Goal: Task Accomplishment & Management: Manage account settings

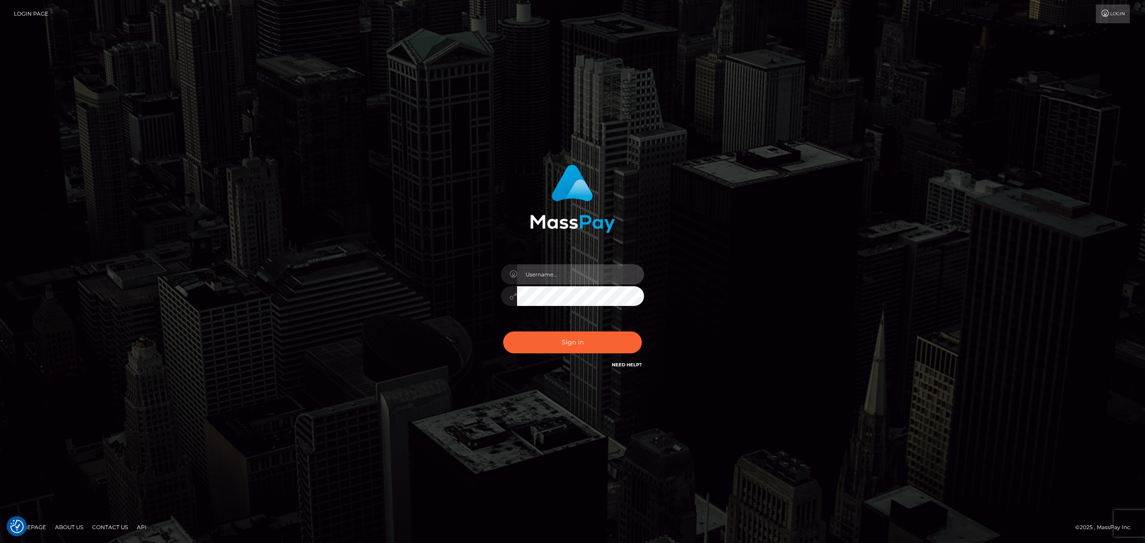
click at [560, 277] on input "text" at bounding box center [580, 274] width 127 height 20
type input "speralta"
click at [575, 342] on button "Sign in" at bounding box center [572, 342] width 139 height 22
click at [606, 269] on input "text" at bounding box center [580, 274] width 127 height 20
type input "speralta"
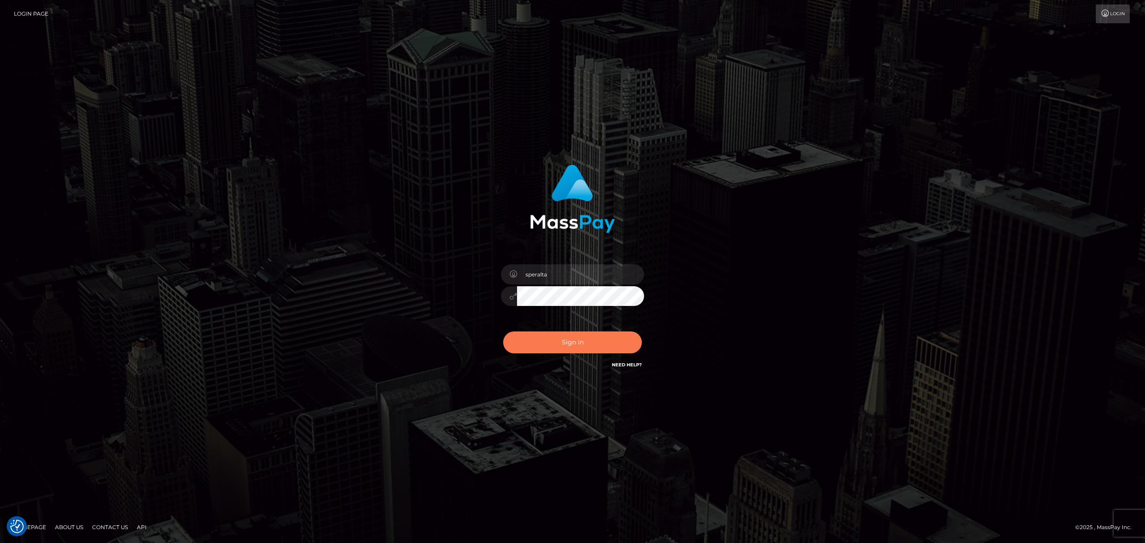
click at [576, 336] on button "Sign in" at bounding box center [572, 342] width 139 height 22
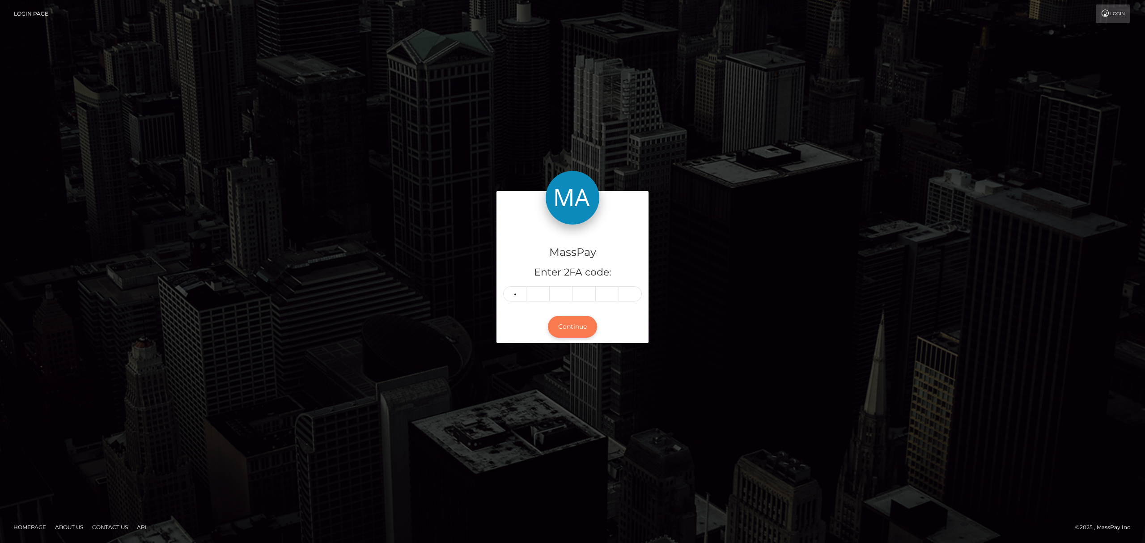
type input "2"
type input "4"
type input "0"
type input "4"
type input "6"
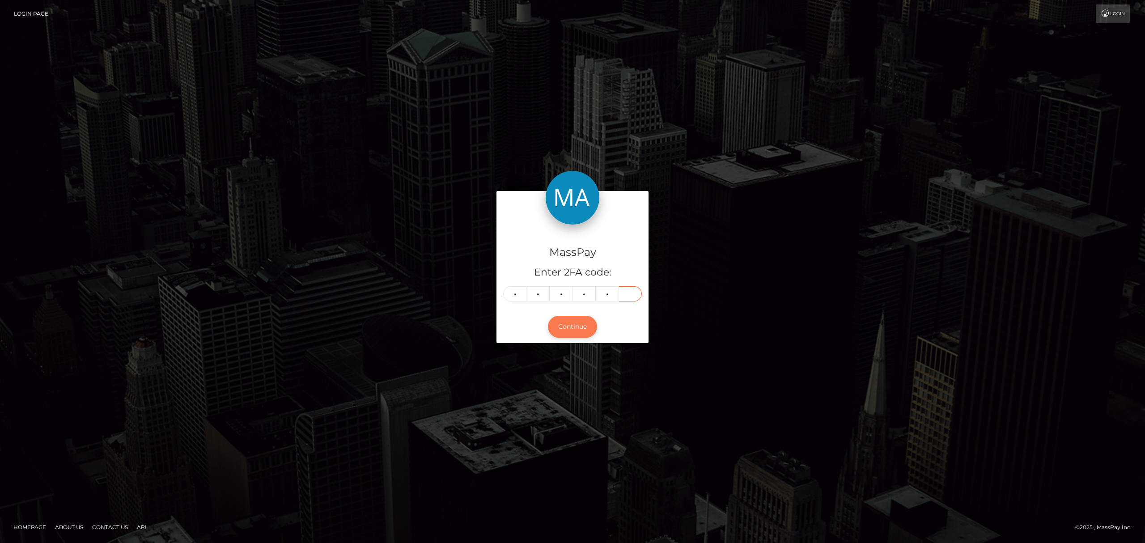
type input "6"
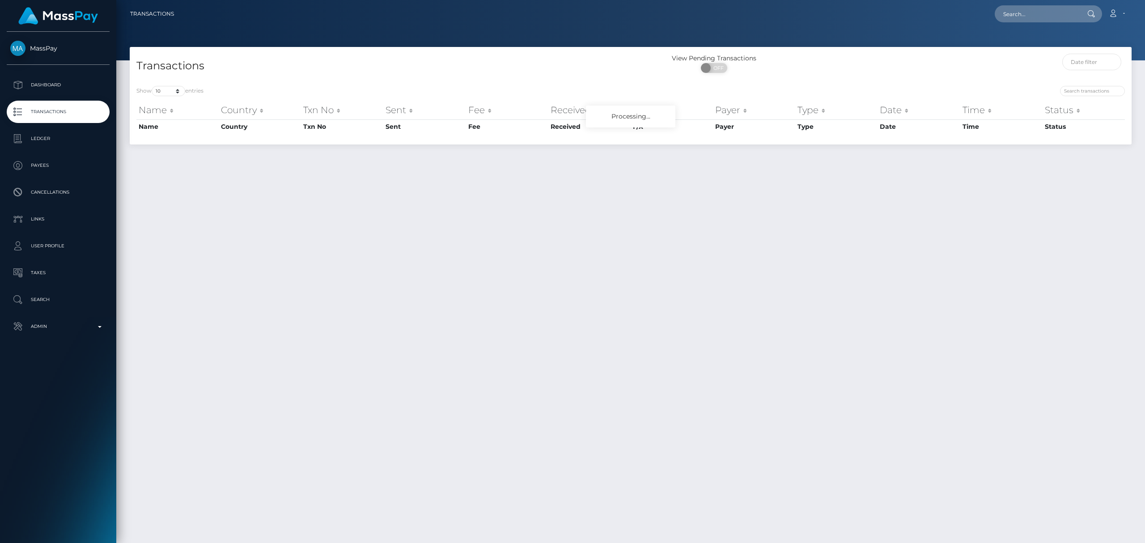
click at [86, 339] on div "MassPay Dashboard Transactions Ledger Payees Cancellations" at bounding box center [58, 286] width 116 height 509
drag, startPoint x: 93, startPoint y: 333, endPoint x: 113, endPoint y: 359, distance: 32.3
click at [94, 335] on link "Admin" at bounding box center [58, 326] width 103 height 22
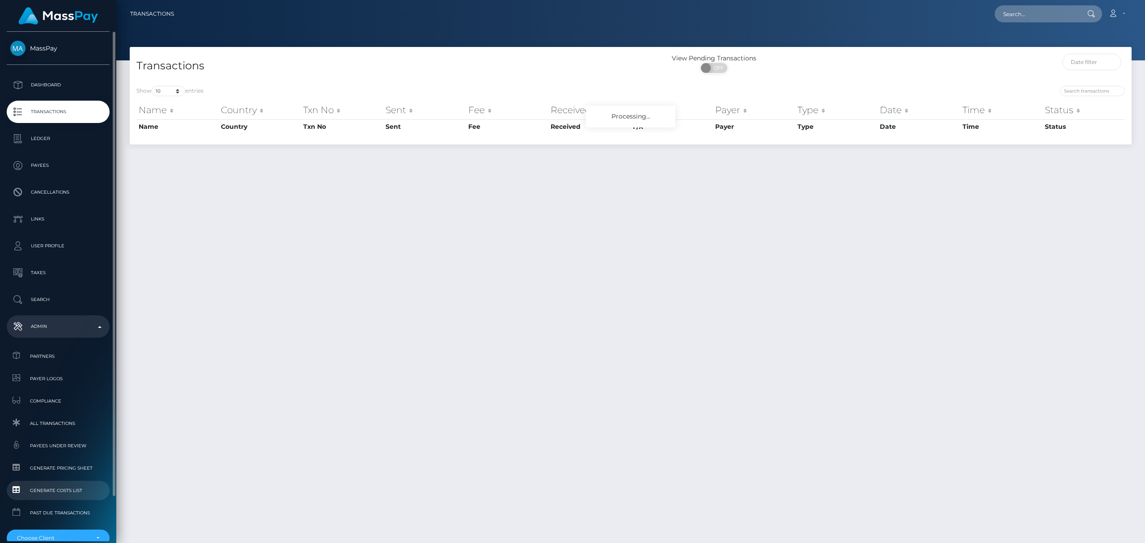
scroll to position [49, 0]
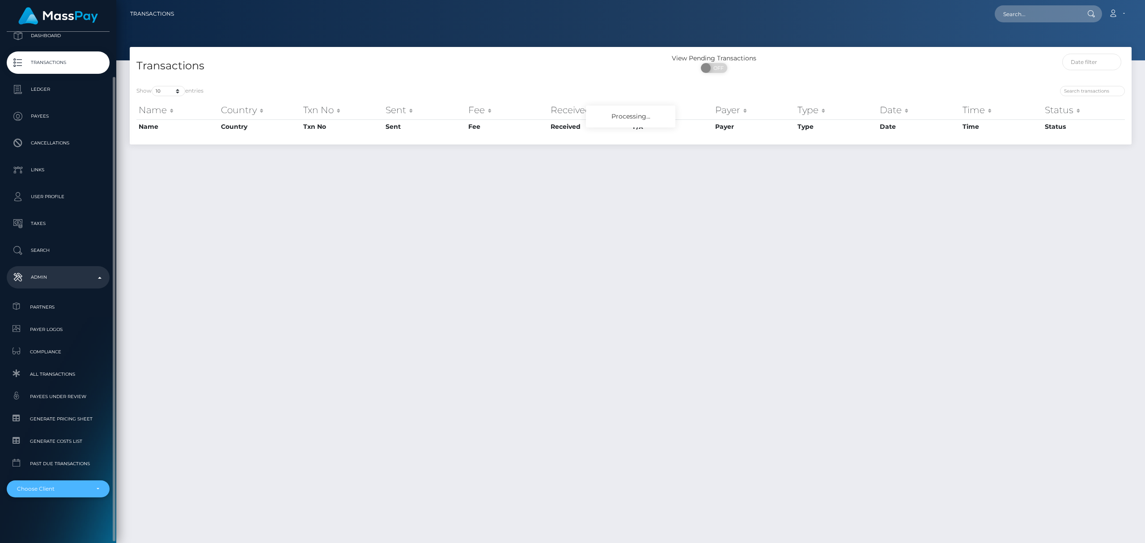
click at [68, 485] on div "Choose Client" at bounding box center [53, 488] width 72 height 7
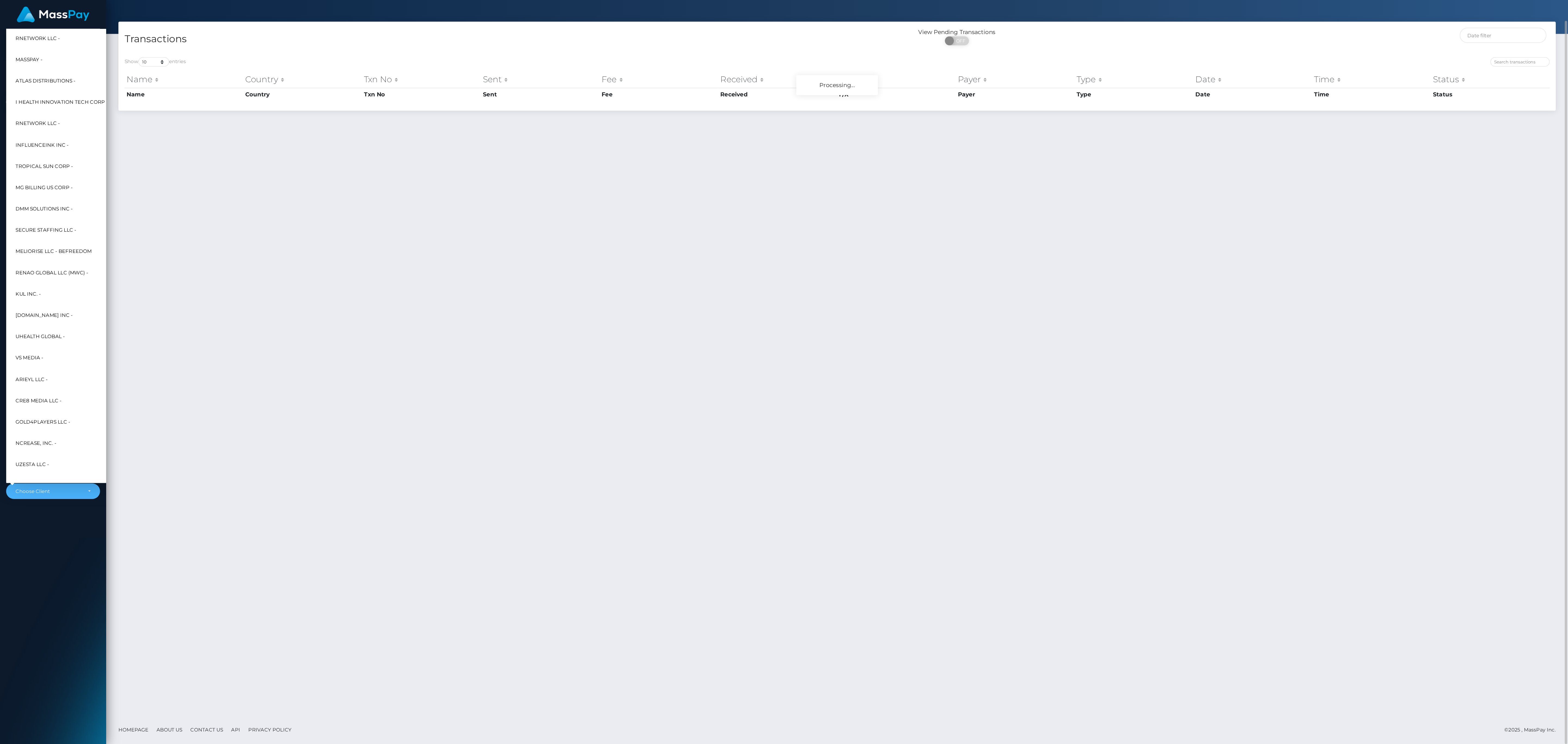
scroll to position [14, 0]
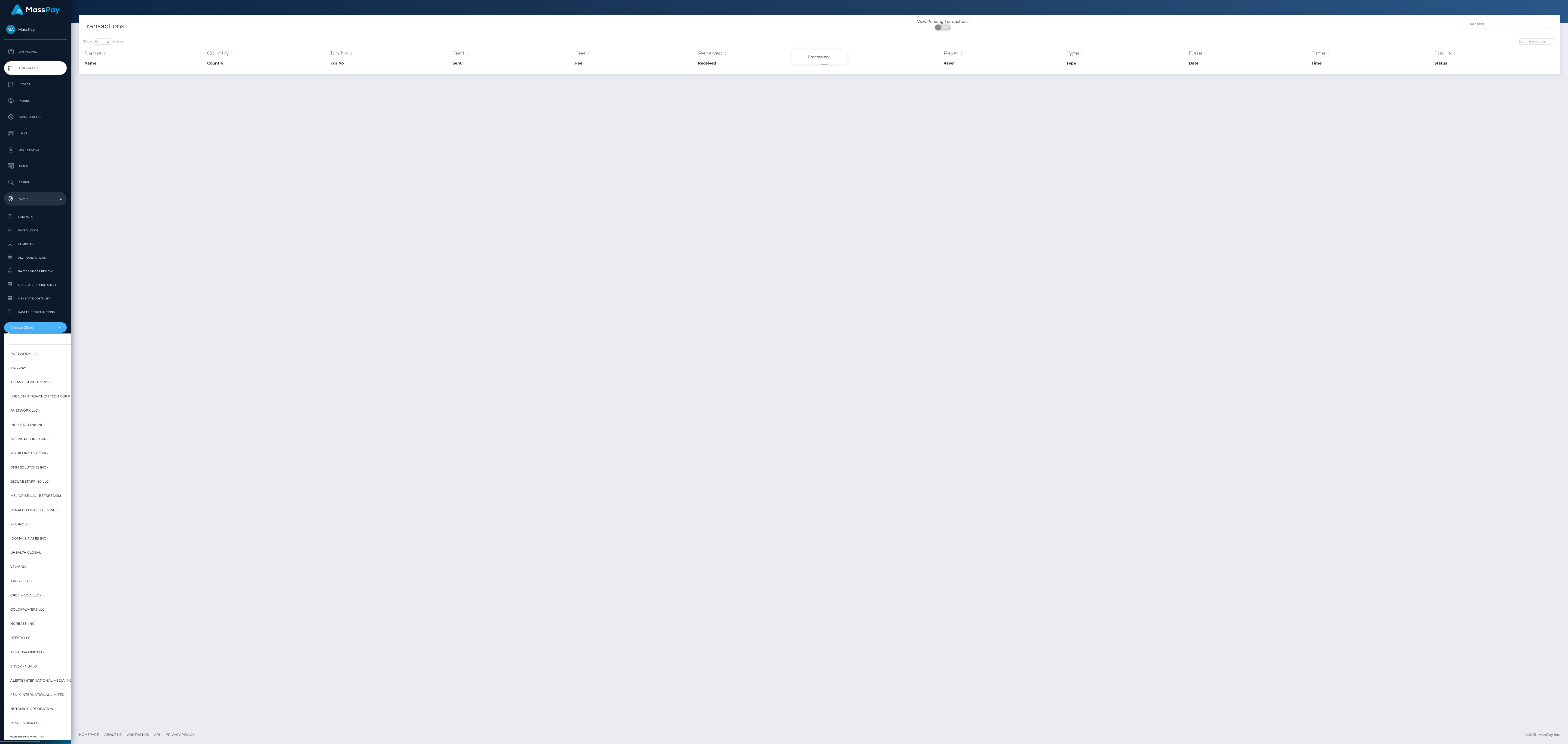
click at [57, 330] on div at bounding box center [66, 340] width 124 height 10
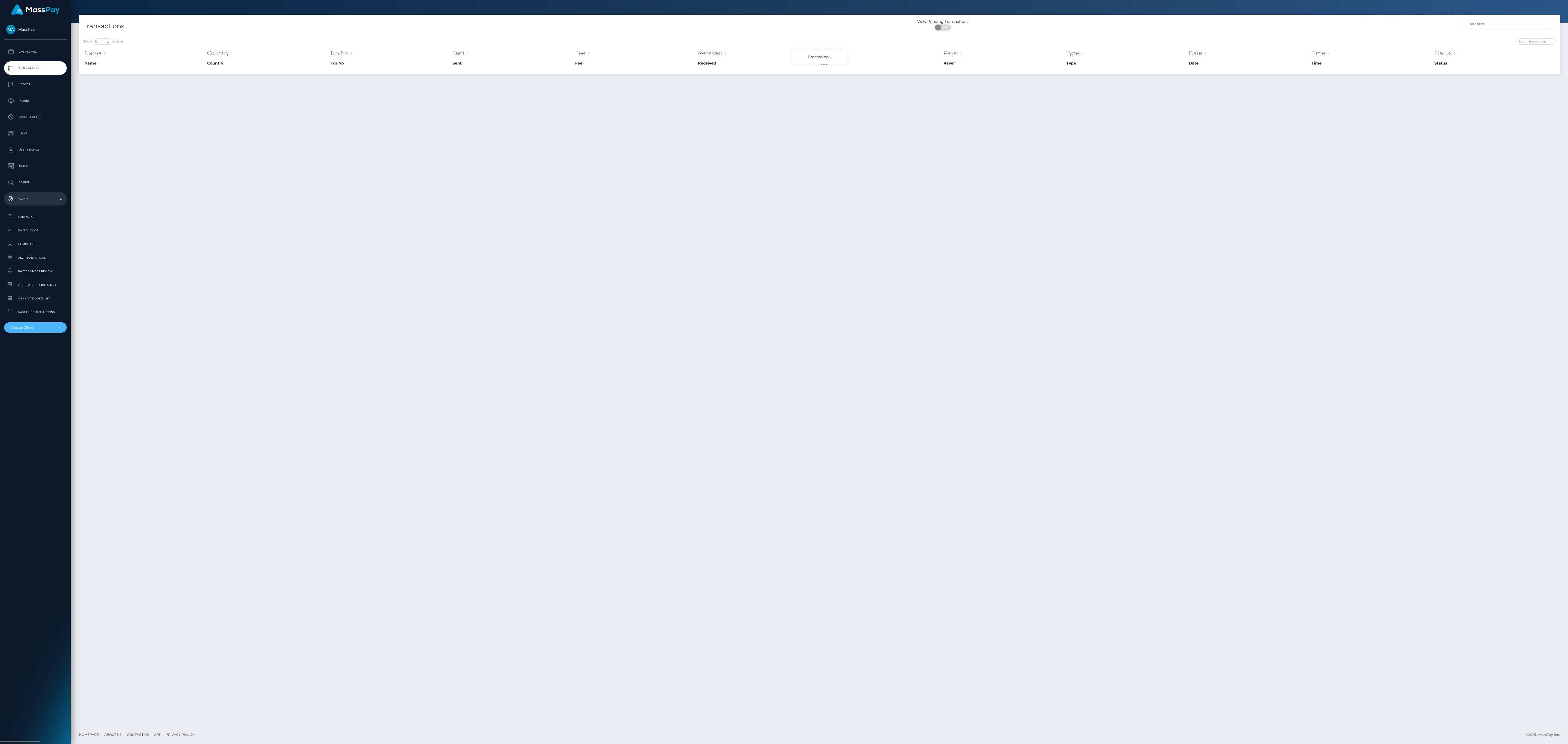
click at [46, 323] on div "Choose Client" at bounding box center [35, 328] width 63 height 10
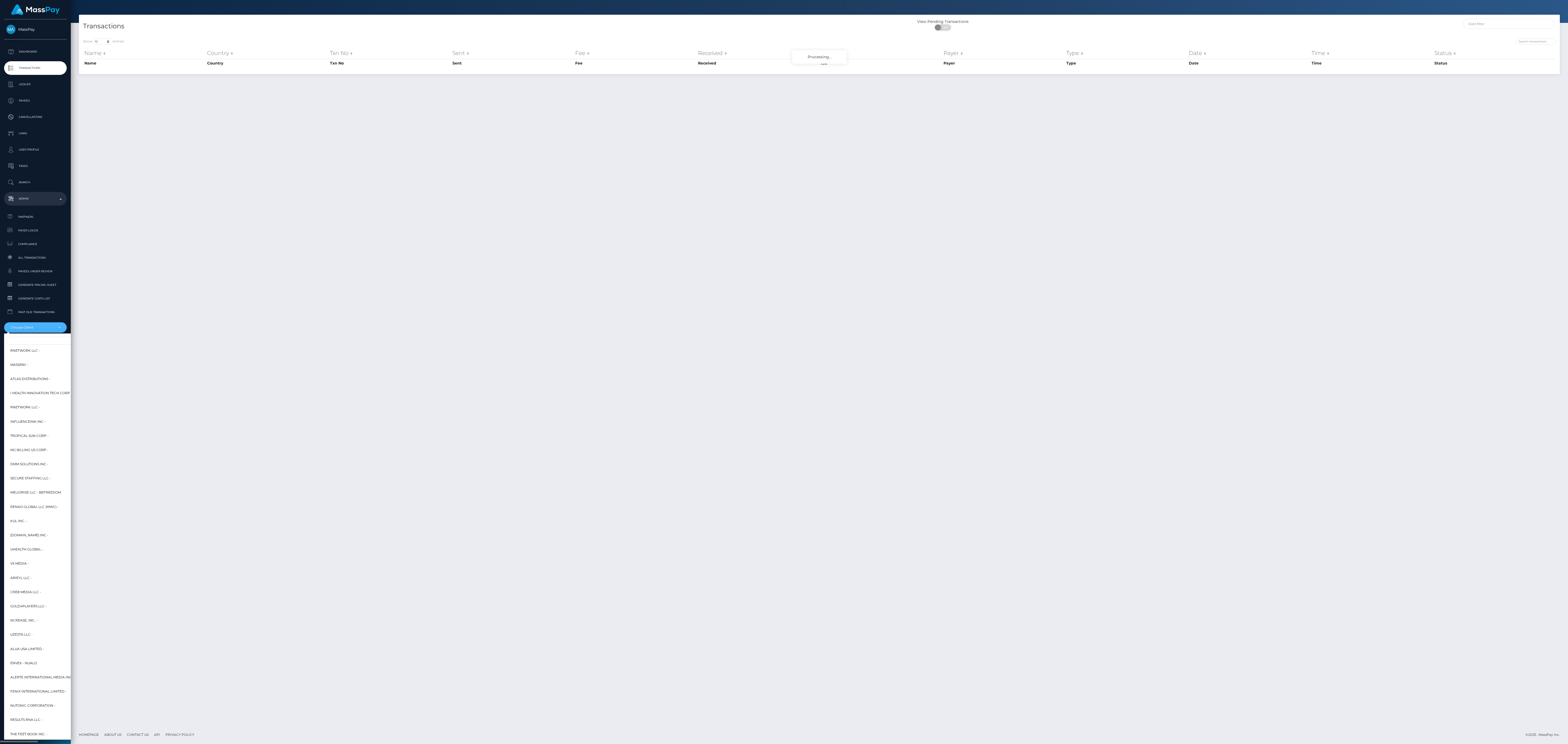
scroll to position [0, 0]
click at [52, 330] on input "Search" at bounding box center [66, 340] width 120 height 8
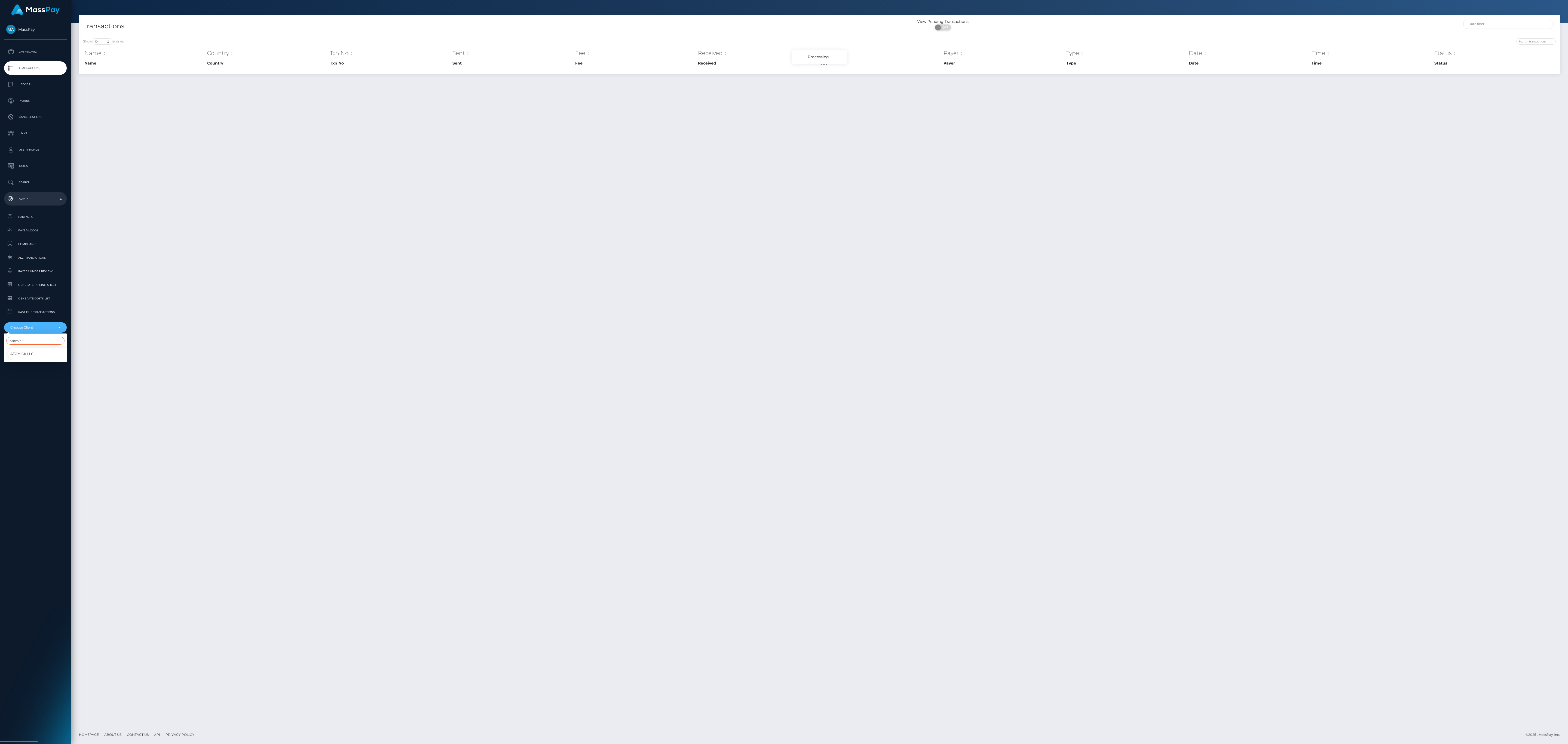
type input "atomick"
drag, startPoint x: 47, startPoint y: 348, endPoint x: 41, endPoint y: 354, distance: 8.5
click at [43, 330] on li "Atomick LLC -" at bounding box center [35, 354] width 63 height 12
click at [41, 330] on div "MassPay Dashboard Transactions Ledger Payees Cancellations" at bounding box center [35, 381] width 71 height 724
click at [50, 330] on div "MassPay Dashboard Transactions Ledger Payees Cancellations" at bounding box center [35, 381] width 71 height 724
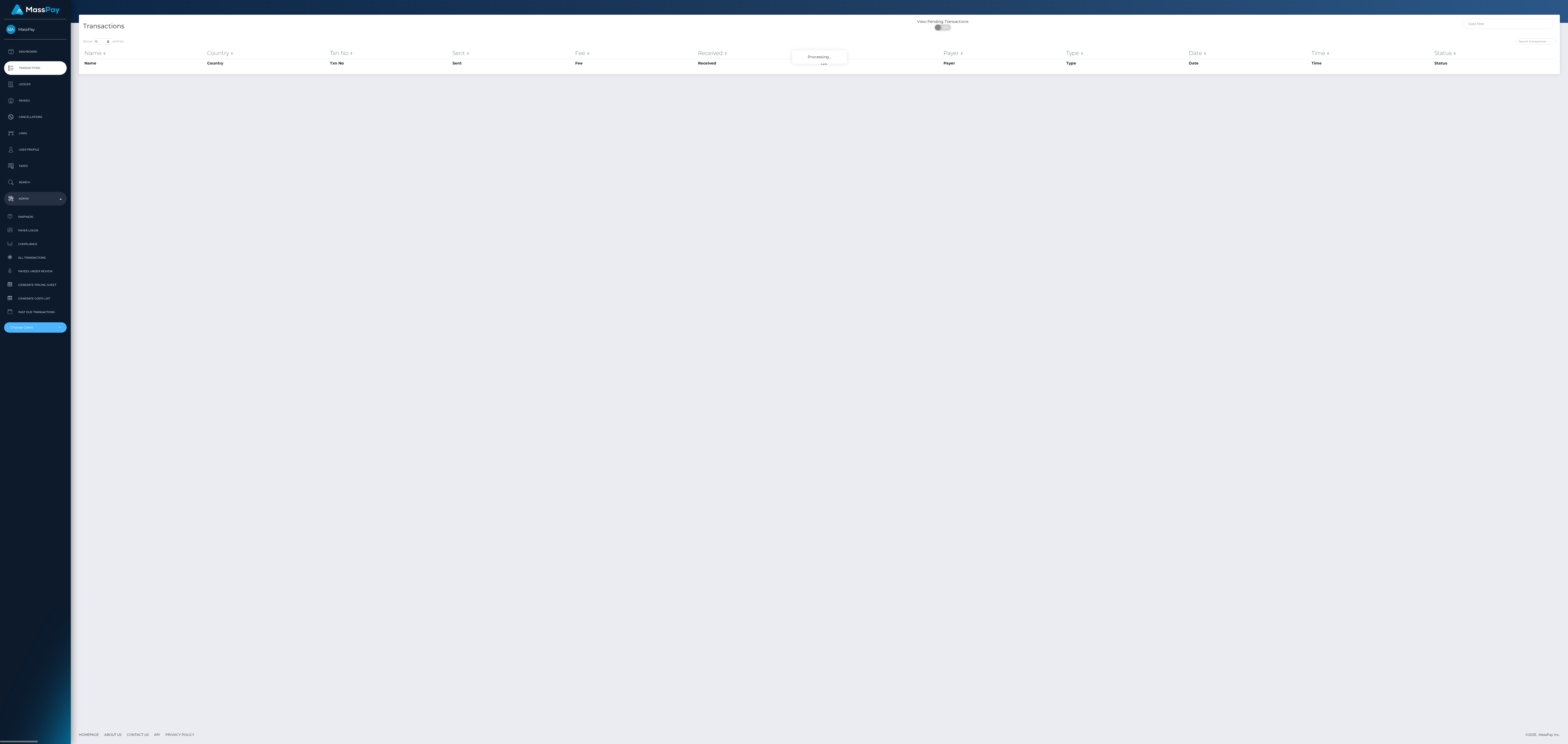
click at [51, 330] on div "Choose Client" at bounding box center [35, 328] width 63 height 10
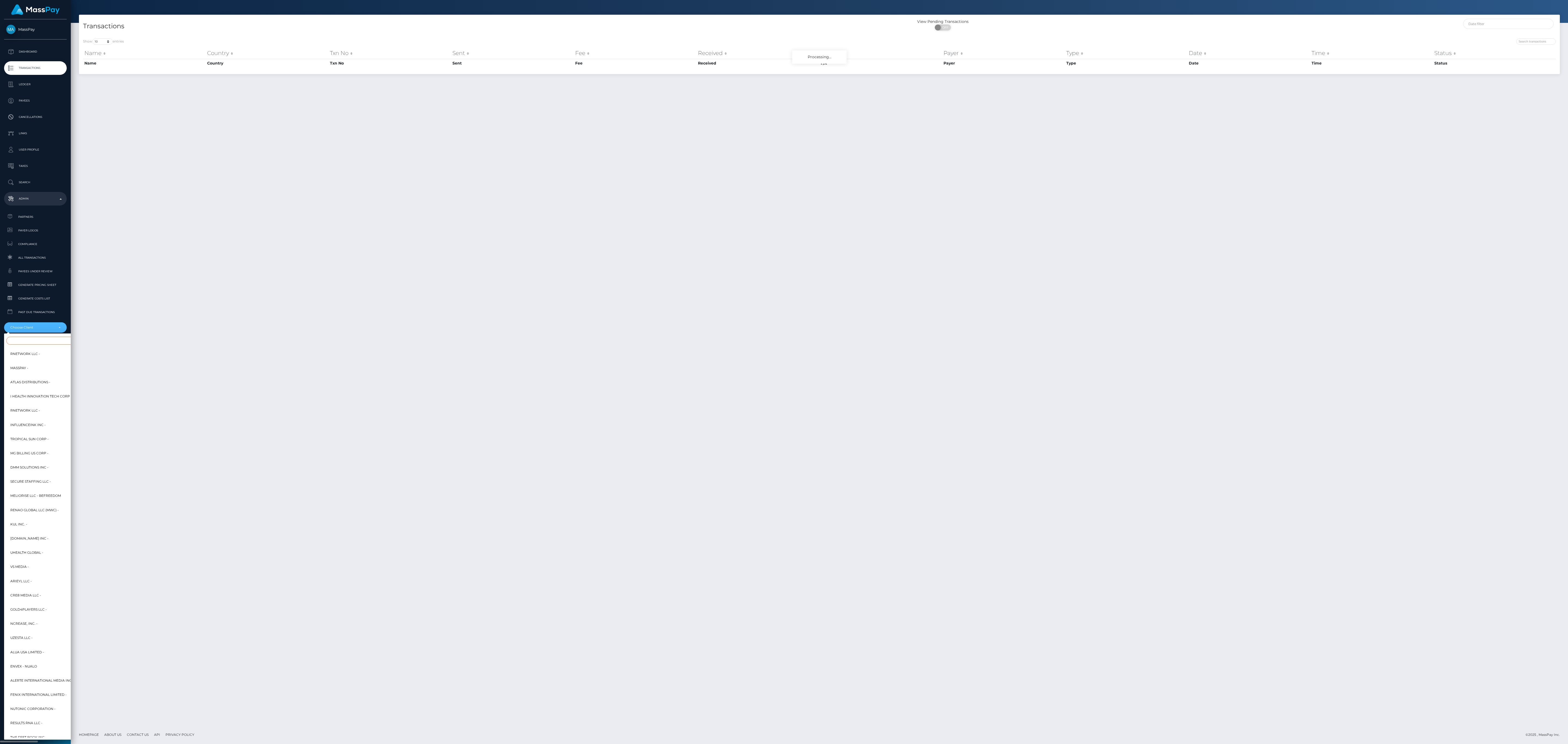
click at [43, 330] on input "Search" at bounding box center [66, 340] width 120 height 8
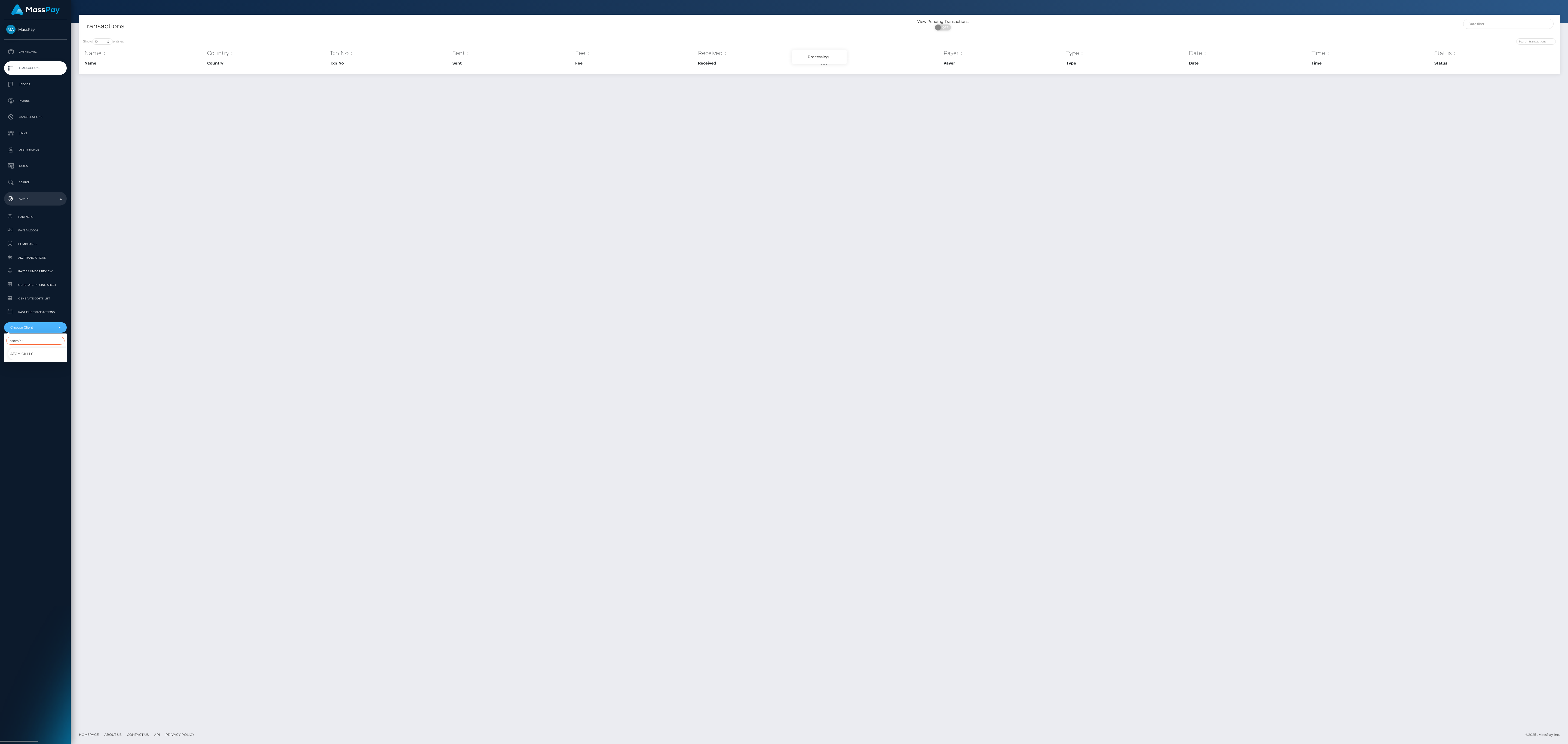
type input "atomick"
click at [33, 330] on link "Atomick LLC -" at bounding box center [39, 354] width 63 height 12
select select "118"
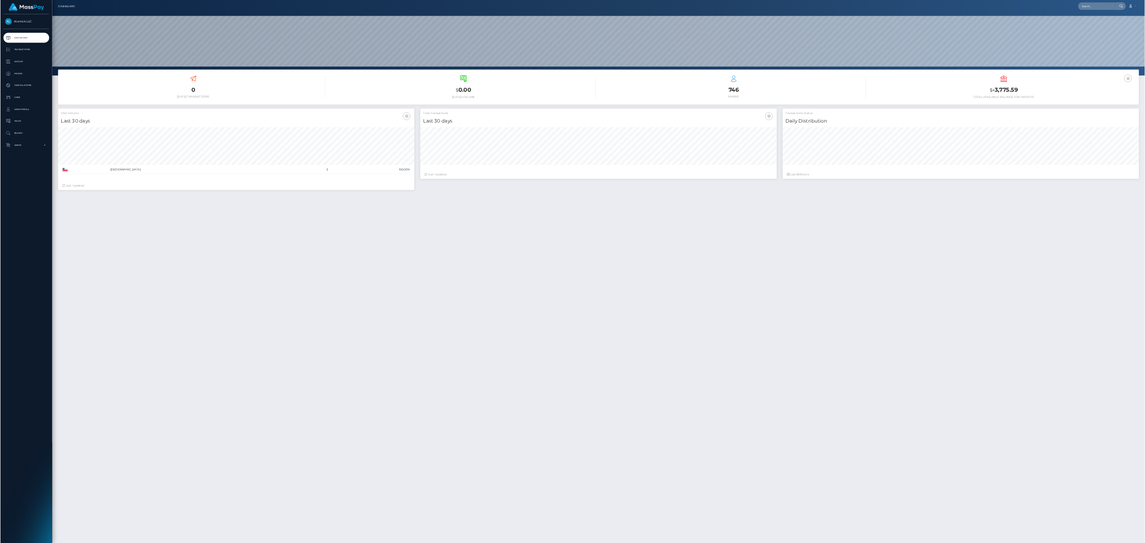
scroll to position [158, 802]
click at [50, 105] on p "Transactions" at bounding box center [58, 111] width 96 height 13
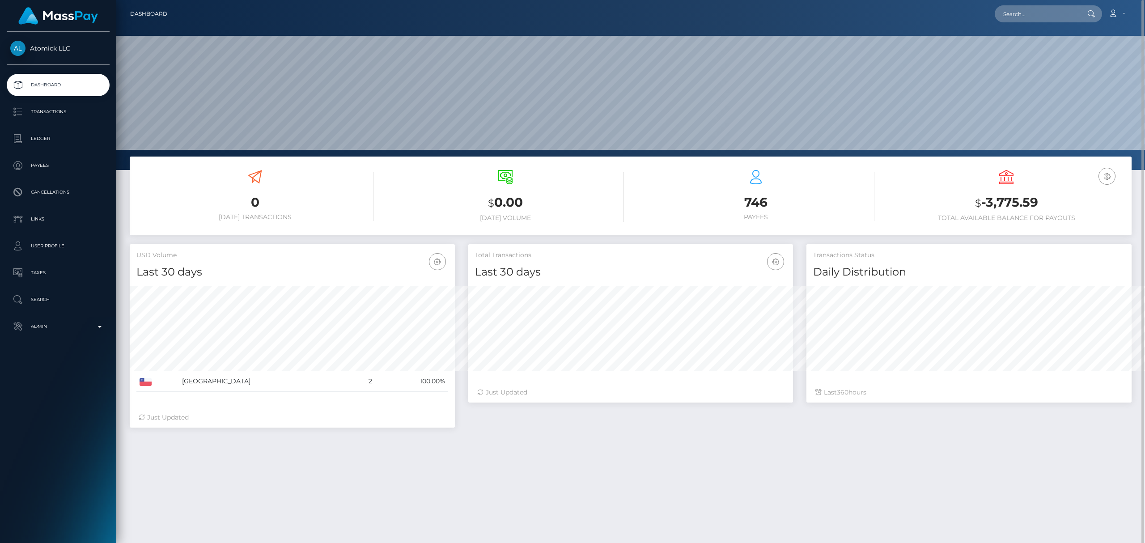
scroll to position [158, 325]
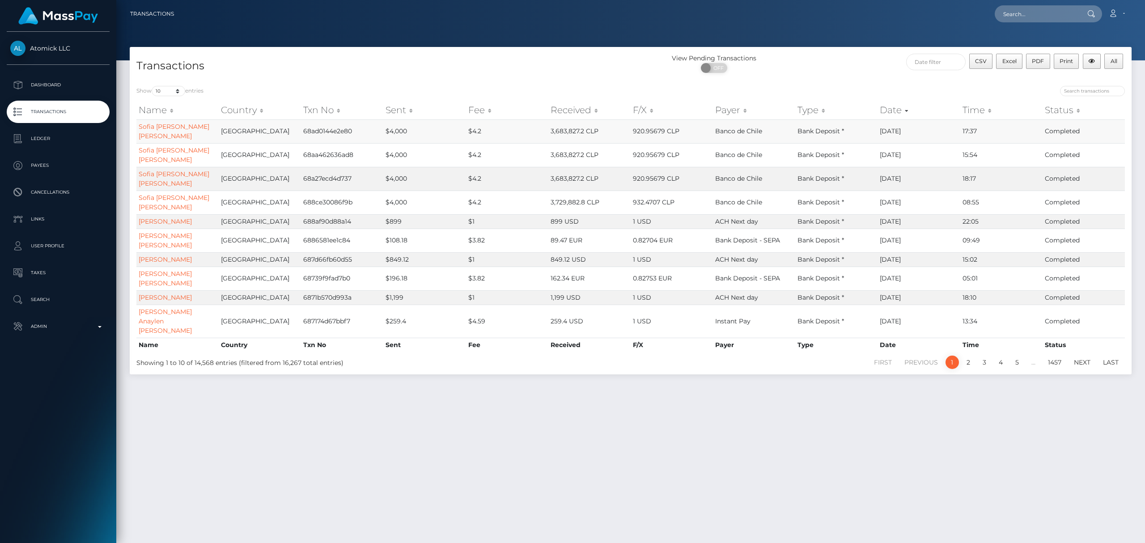
drag, startPoint x: 903, startPoint y: 134, endPoint x: 872, endPoint y: 134, distance: 31.8
click at [872, 134] on tr "Sofia Anastasia Munoz Feifel Chile 68ad0144e2e80 $4,000 $4.2 3,683,827.2 CLP 92…" at bounding box center [630, 131] width 988 height 24
click at [899, 131] on td "08/25/25" at bounding box center [918, 131] width 82 height 24
drag, startPoint x: 913, startPoint y: 131, endPoint x: 870, endPoint y: 133, distance: 43.0
click at [870, 133] on tr "Sofia Anastasia Munoz Feifel Chile 68ad0144e2e80 $4,000 $4.2 3,683,827.2 CLP 92…" at bounding box center [630, 131] width 988 height 24
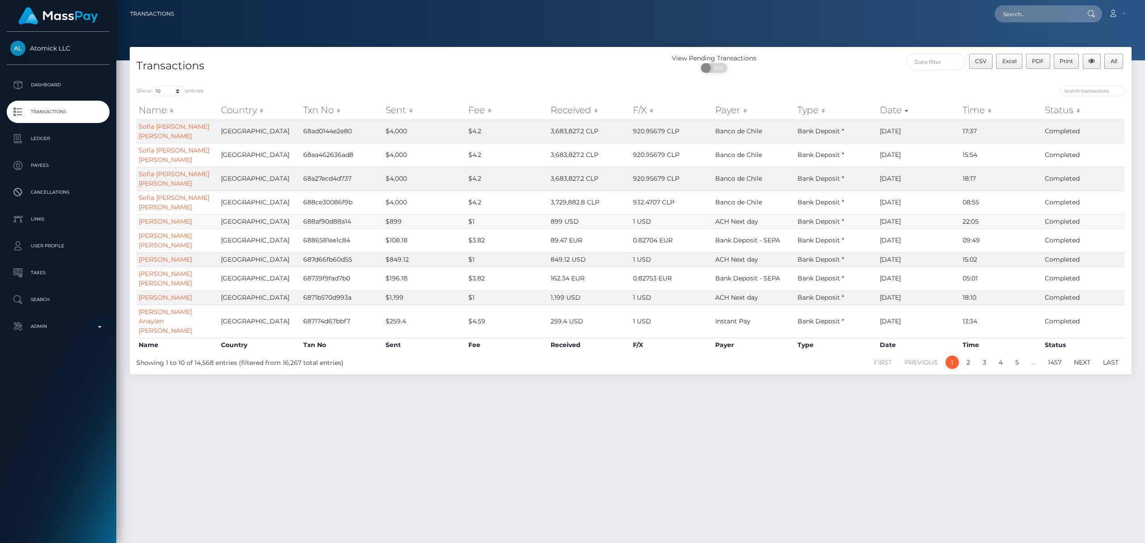
copy tr "08/25/25"
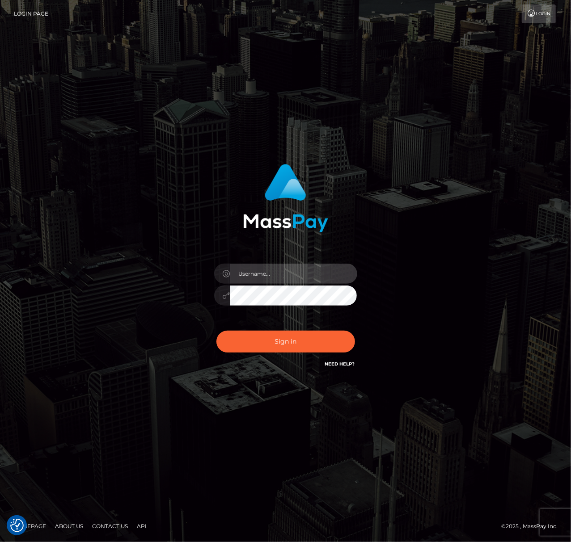
drag, startPoint x: 258, startPoint y: 278, endPoint x: 263, endPoint y: 276, distance: 4.8
click at [258, 278] on input "text" at bounding box center [293, 274] width 127 height 20
type input "speralta"
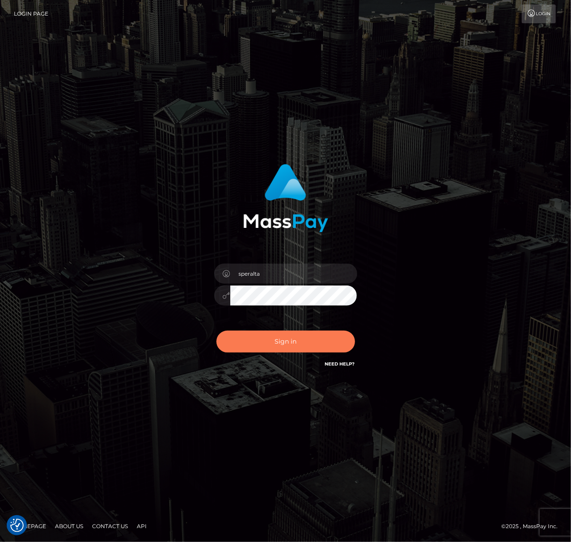
click at [258, 343] on button "Sign in" at bounding box center [285, 342] width 139 height 22
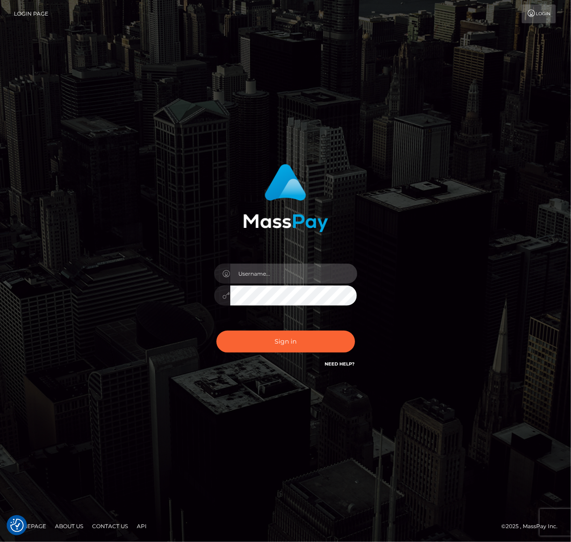
click at [274, 275] on input "text" at bounding box center [293, 274] width 127 height 20
type input "speralta"
click at [216, 331] on button "Sign in" at bounding box center [285, 342] width 139 height 22
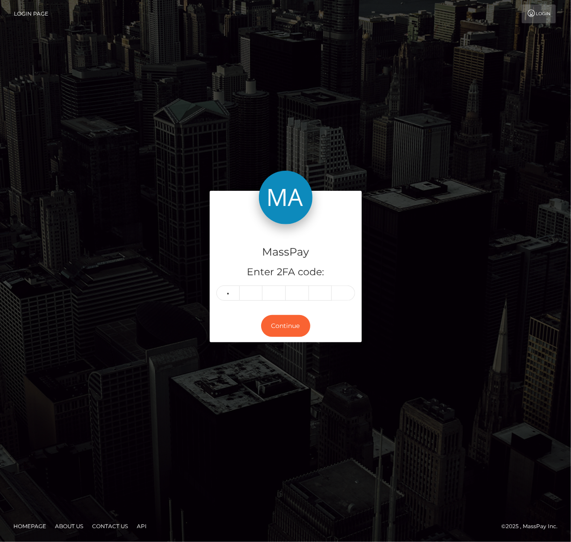
type input "3"
type input "4"
type input "3"
type input "4"
type input "0"
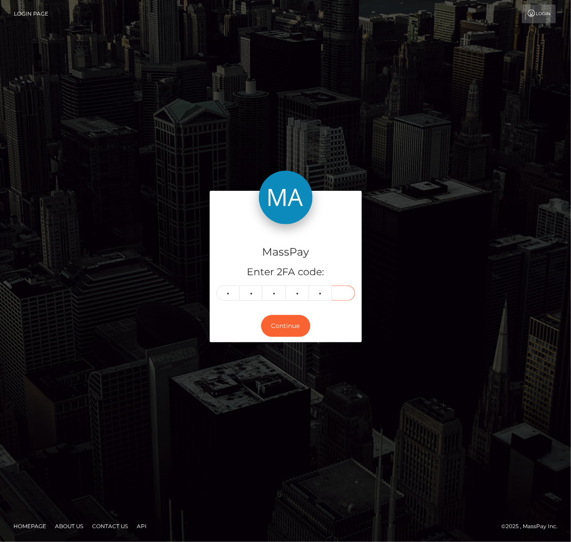
type input "2"
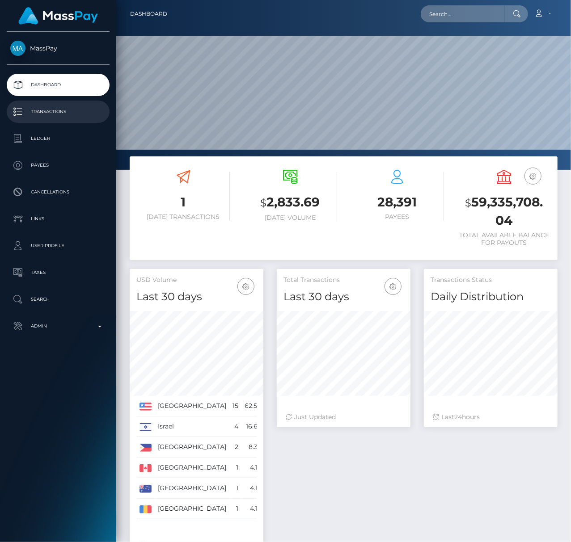
scroll to position [158, 134]
click at [66, 114] on p "Transactions" at bounding box center [58, 111] width 96 height 13
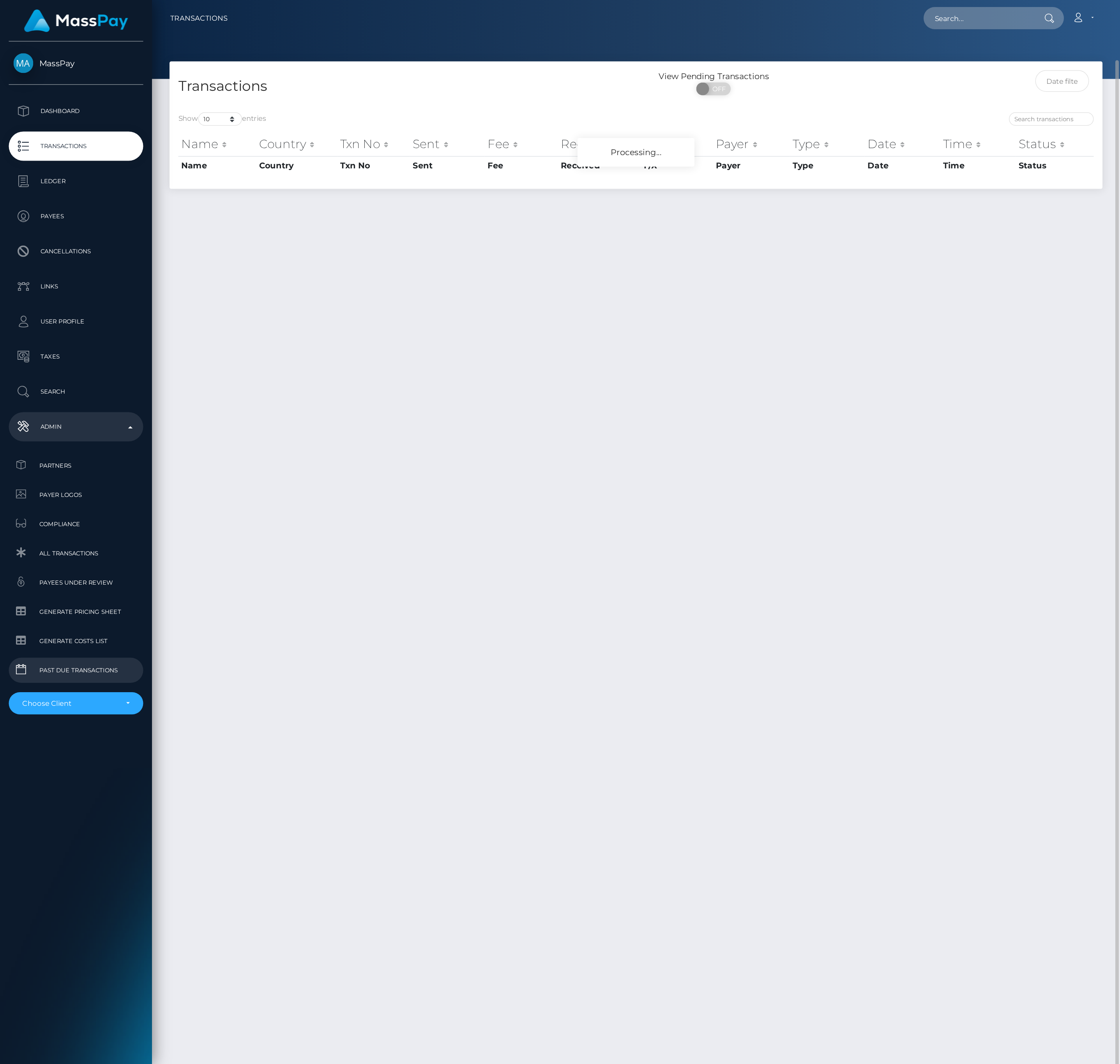
scroll to position [20, 0]
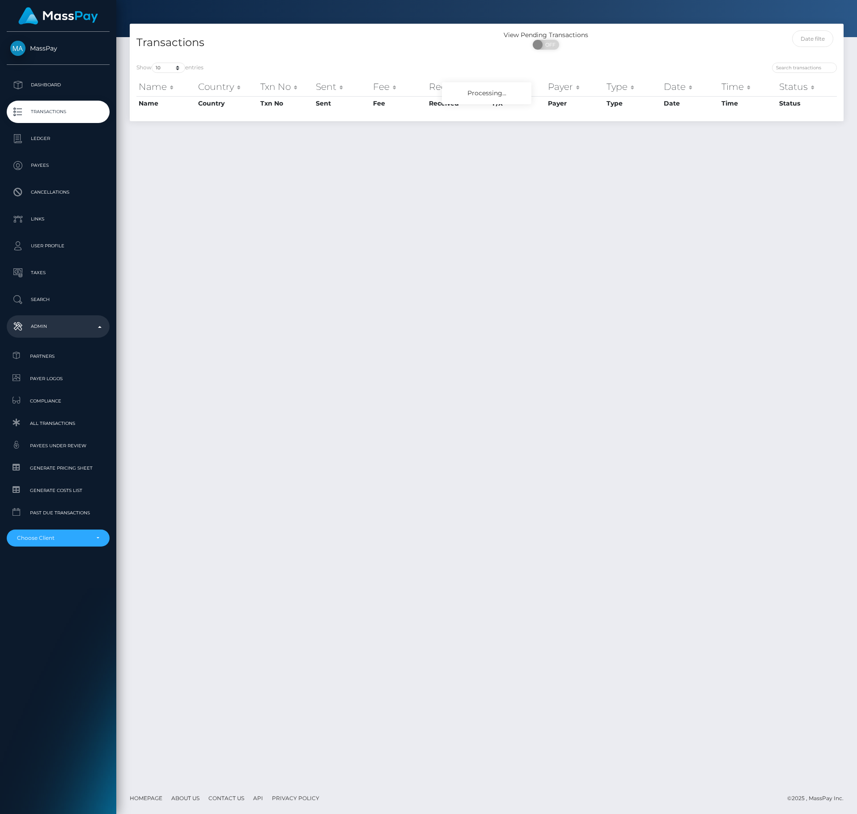
click at [57, 528] on li "RNetwork LLC - MassPay - Atlas Distributions - I HEALTH INNOVATION TECH CORP - …" at bounding box center [58, 534] width 103 height 24
click at [57, 532] on div "Choose Client" at bounding box center [58, 538] width 103 height 17
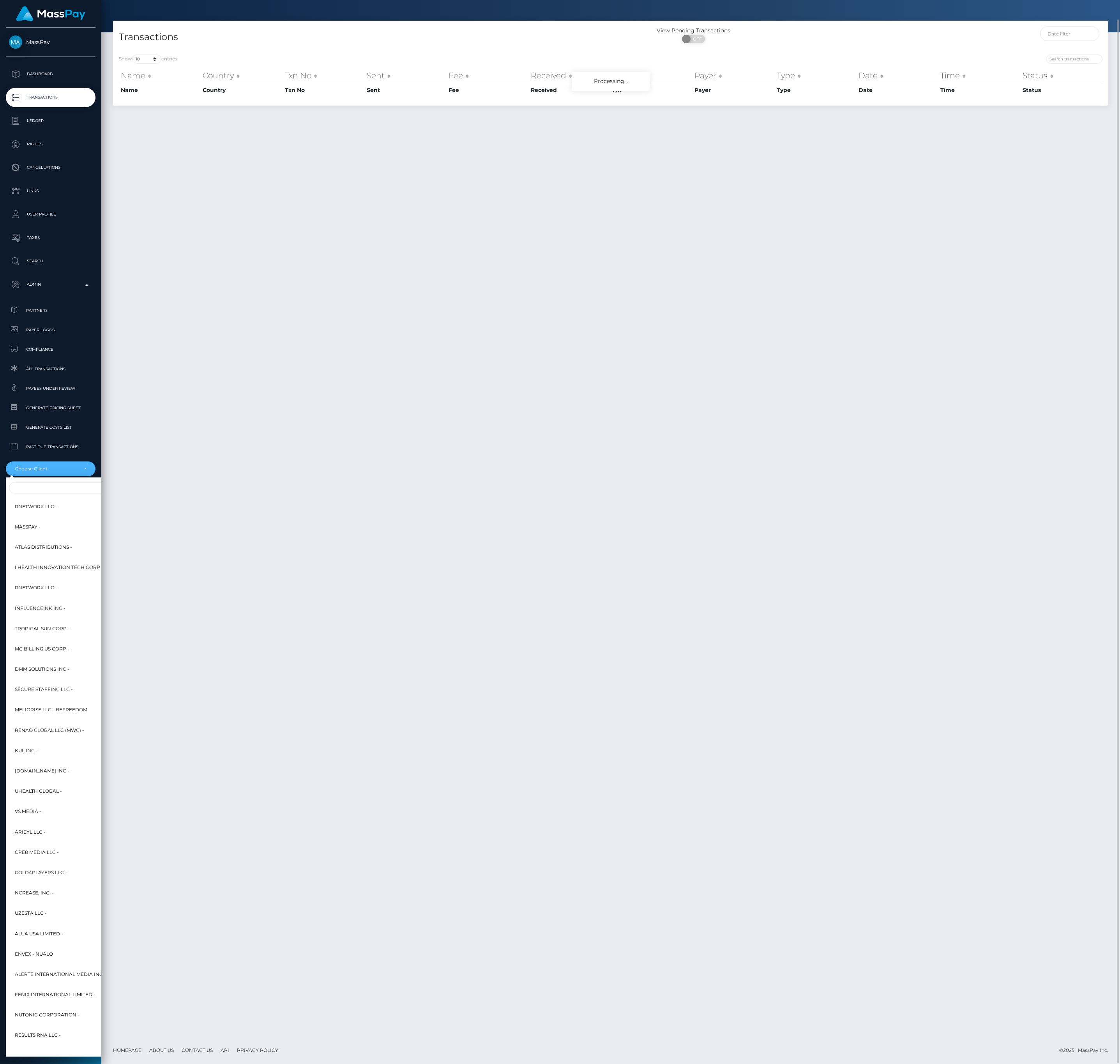
scroll to position [20, 0]
click at [76, 480] on div at bounding box center [95, 487] width 178 height 15
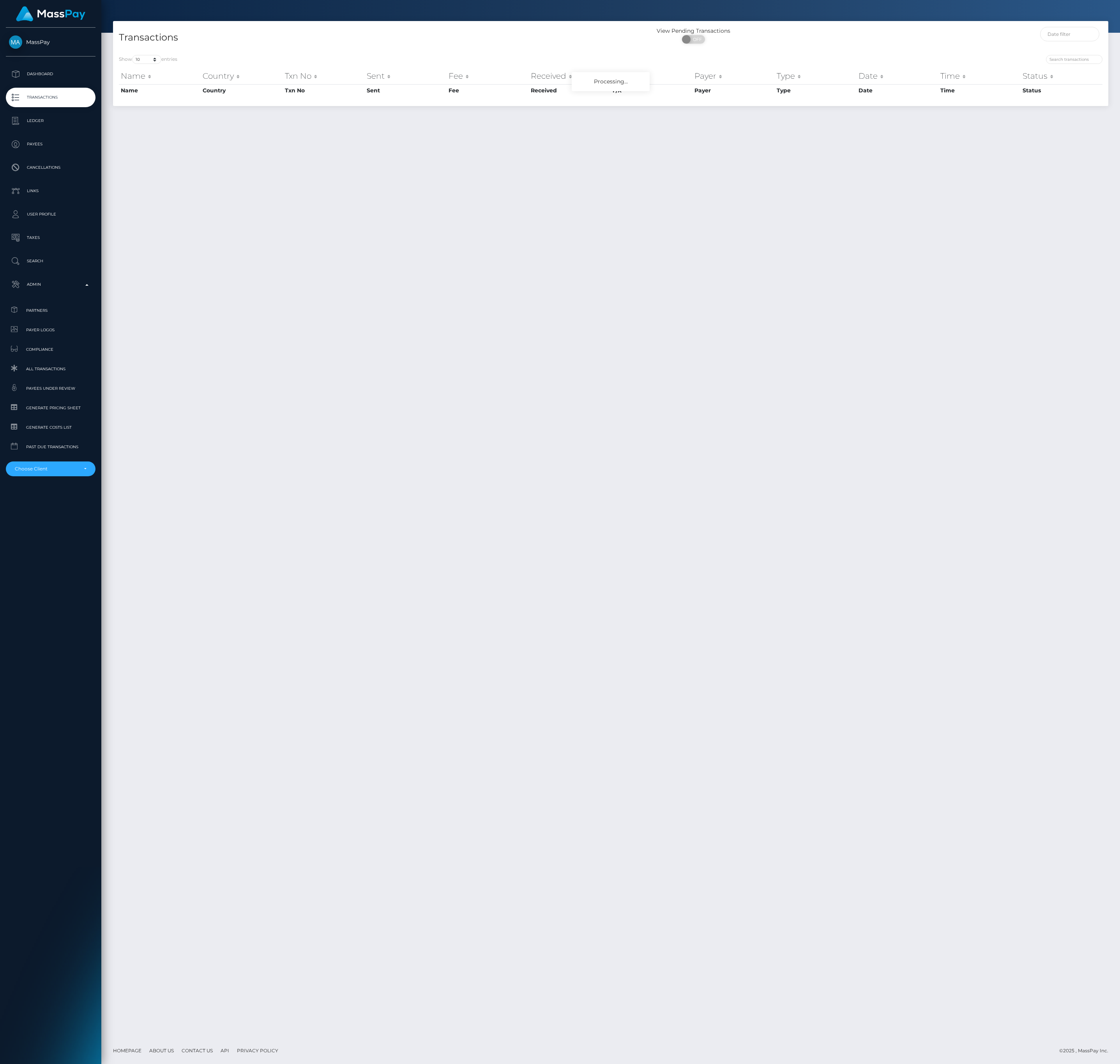
click at [78, 484] on div "MassPay Dashboard Transactions Ledger Payees Cancellations" at bounding box center [51, 545] width 101 height 1034
click at [78, 470] on div "Choose Client" at bounding box center [46, 468] width 63 height 6
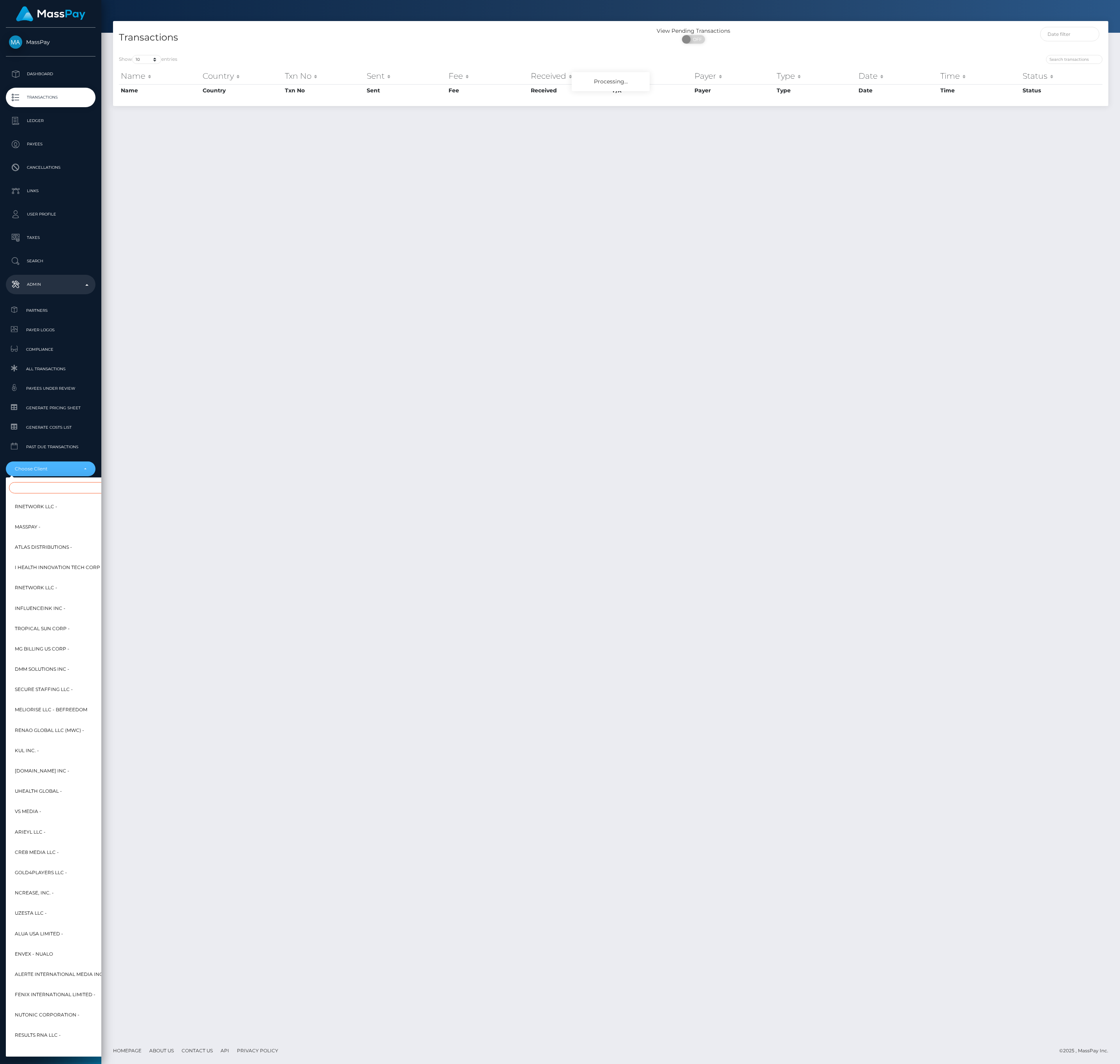
click at [35, 491] on input "Search" at bounding box center [94, 487] width 172 height 11
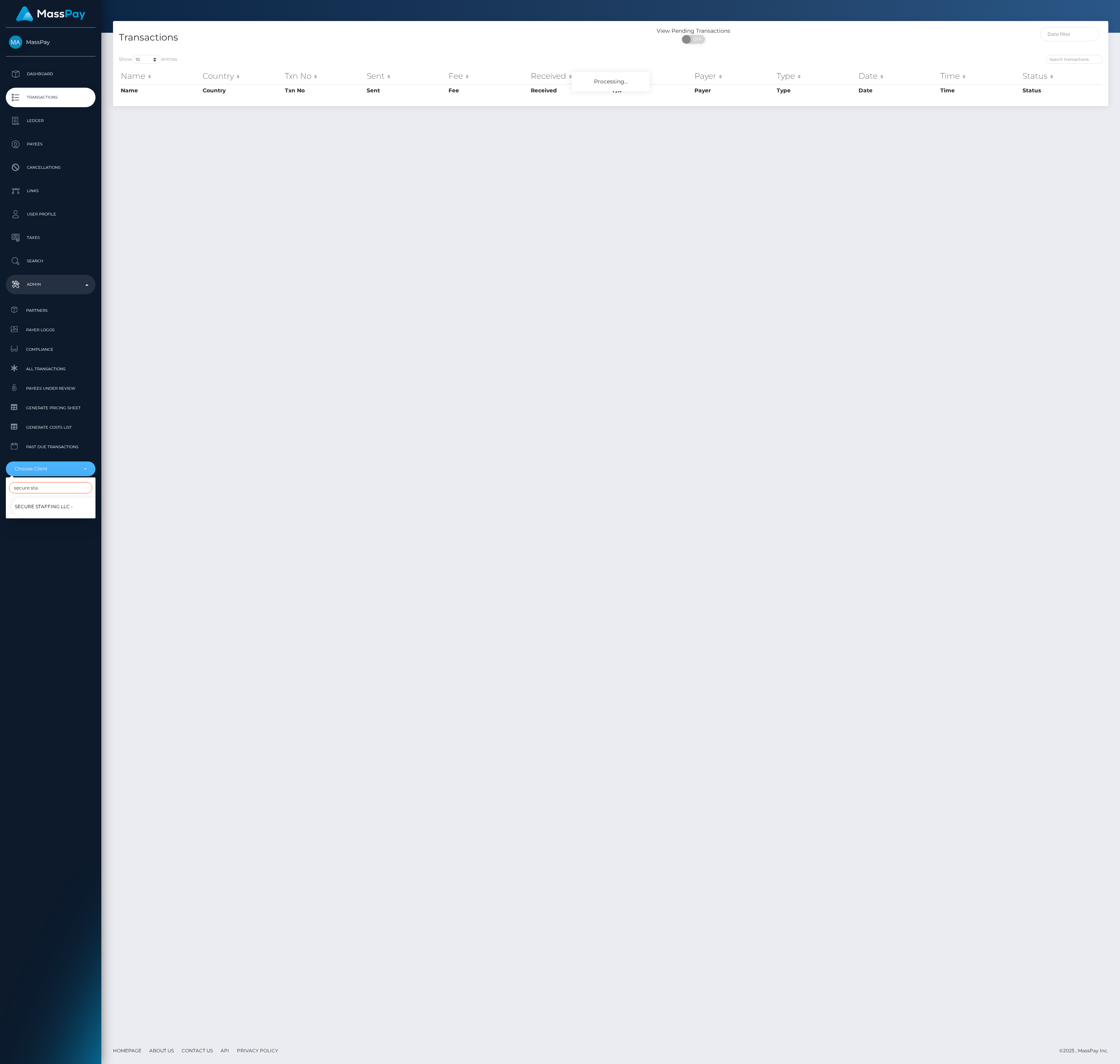
type input "secure sta"
click at [72, 505] on link "Secure Staffing LLC -" at bounding box center [56, 506] width 90 height 17
select select "10"
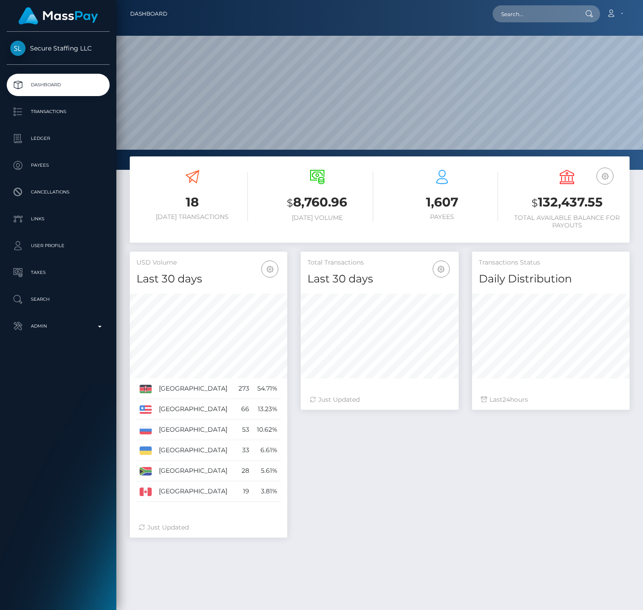
click at [59, 122] on link "Transactions" at bounding box center [58, 112] width 103 height 22
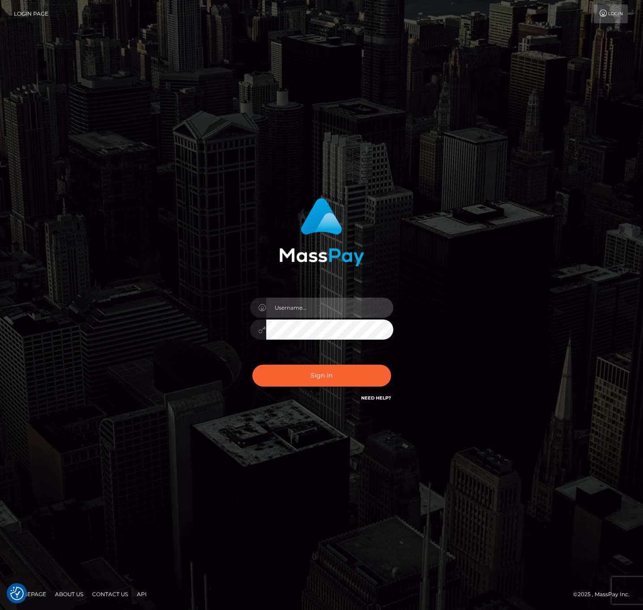
click at [364, 302] on input "text" at bounding box center [329, 308] width 127 height 20
click at [337, 303] on input "text" at bounding box center [329, 308] width 127 height 20
type input "speralta"
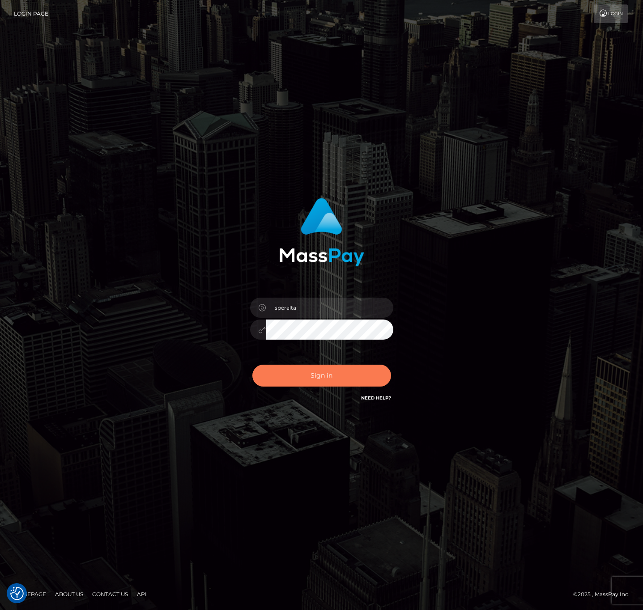
click at [335, 369] on button "Sign in" at bounding box center [321, 376] width 139 height 22
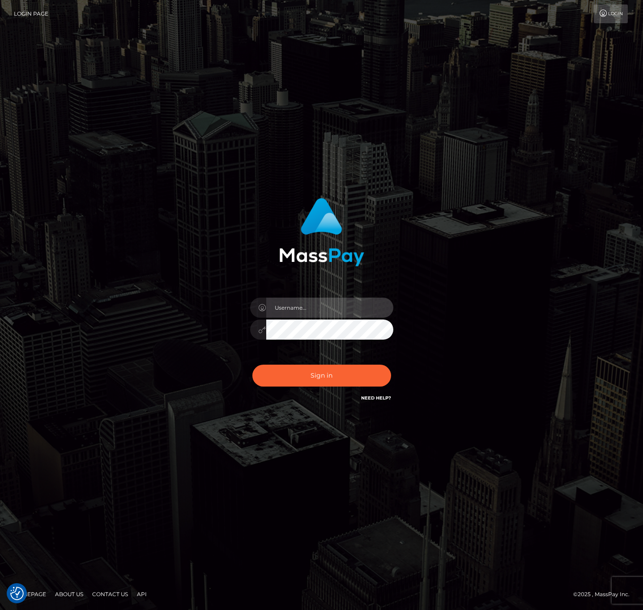
click at [312, 313] on input "text" at bounding box center [329, 308] width 127 height 20
type input "speralta"
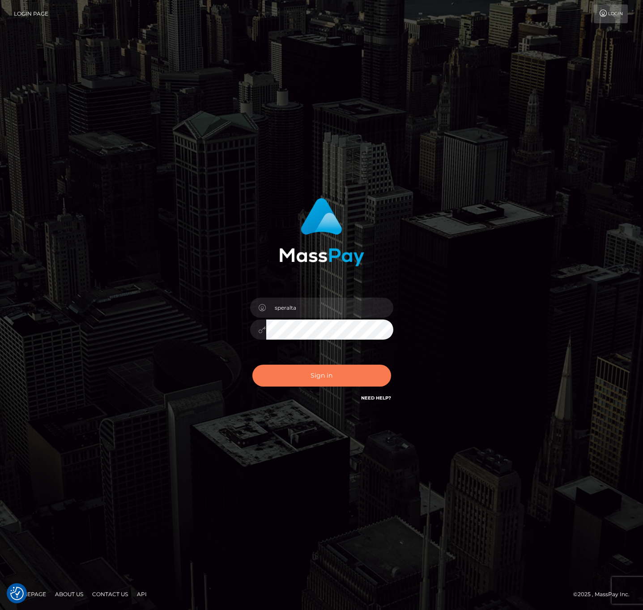
click at [349, 375] on button "Sign in" at bounding box center [321, 376] width 139 height 22
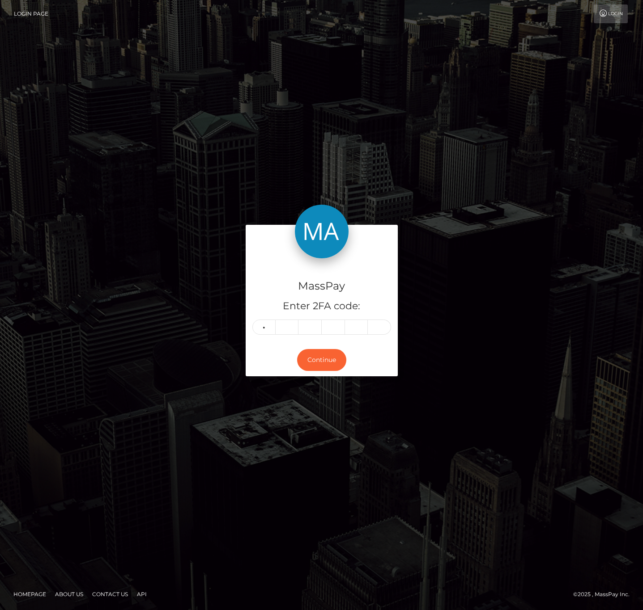
type input "6"
type input "8"
type input "2"
type input "8"
type input "6"
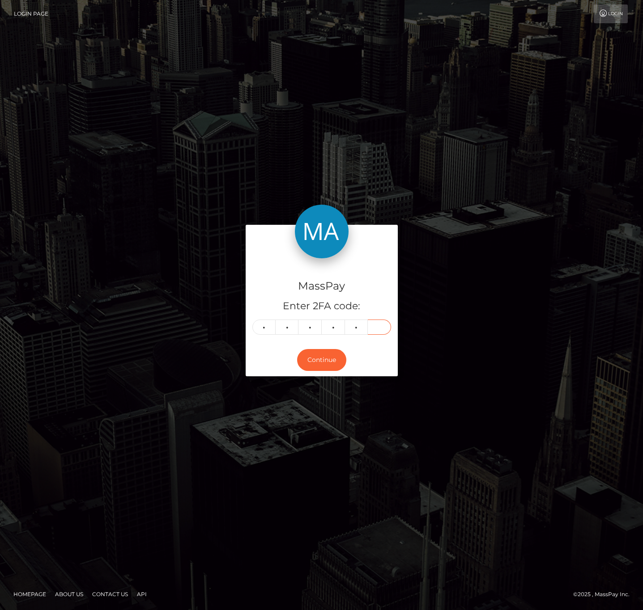
type input "6"
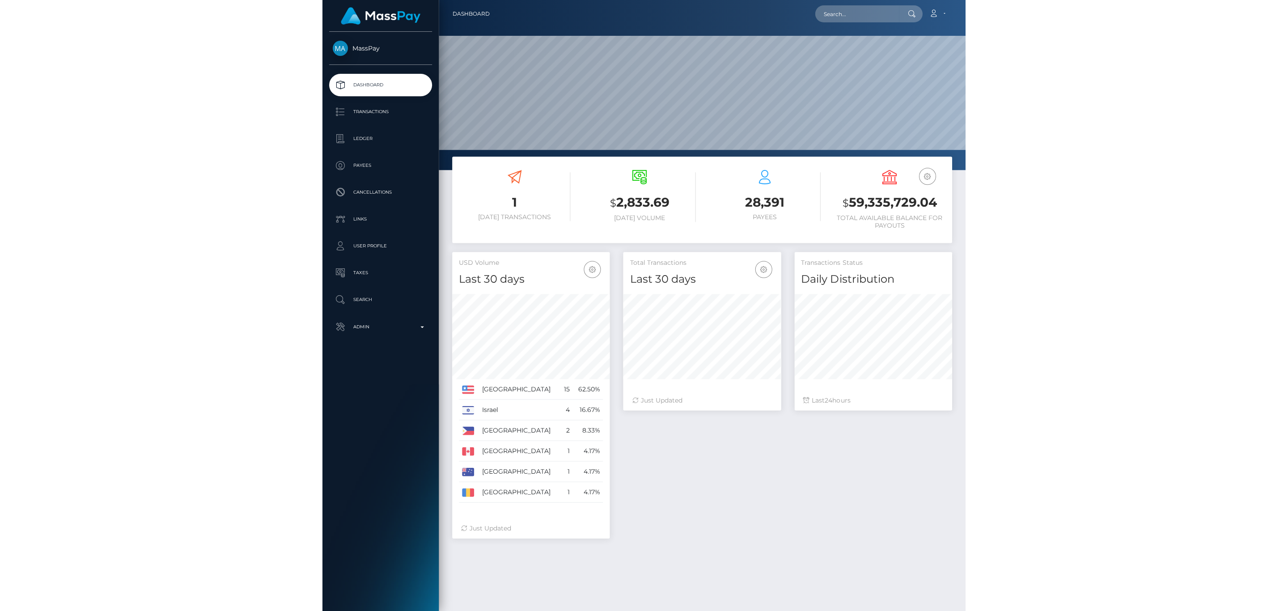
scroll to position [158, 157]
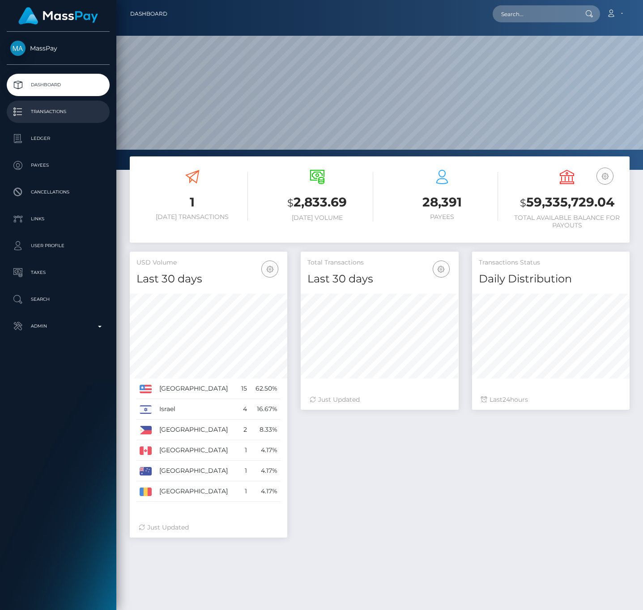
click at [80, 111] on p "Transactions" at bounding box center [58, 111] width 96 height 13
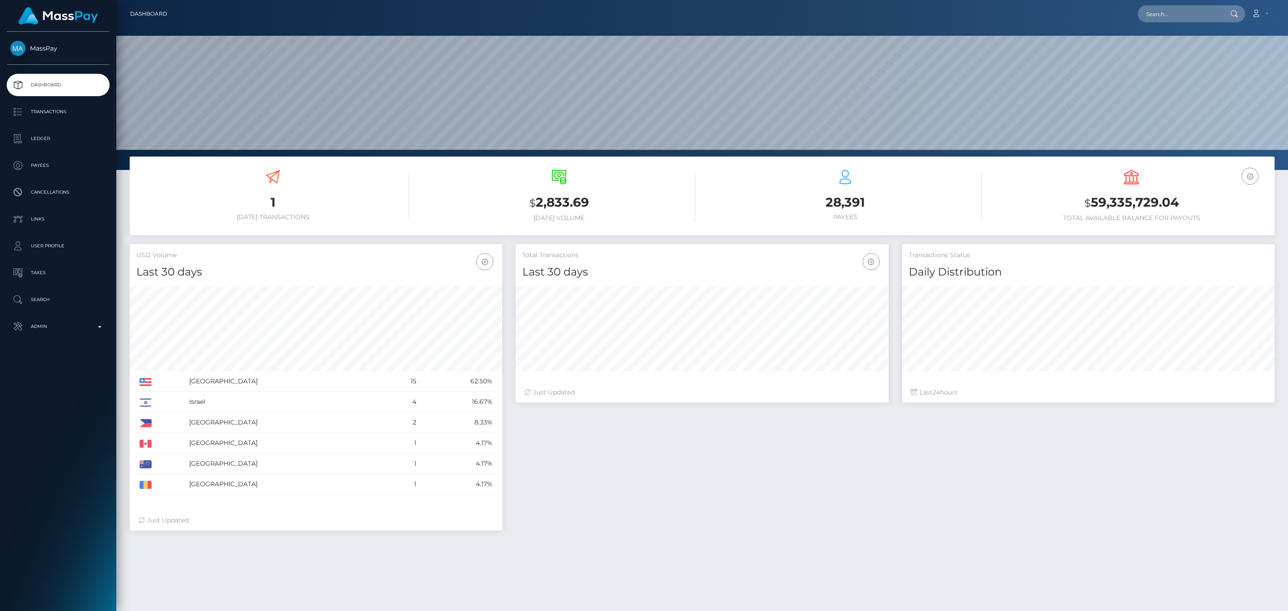
scroll to position [158, 372]
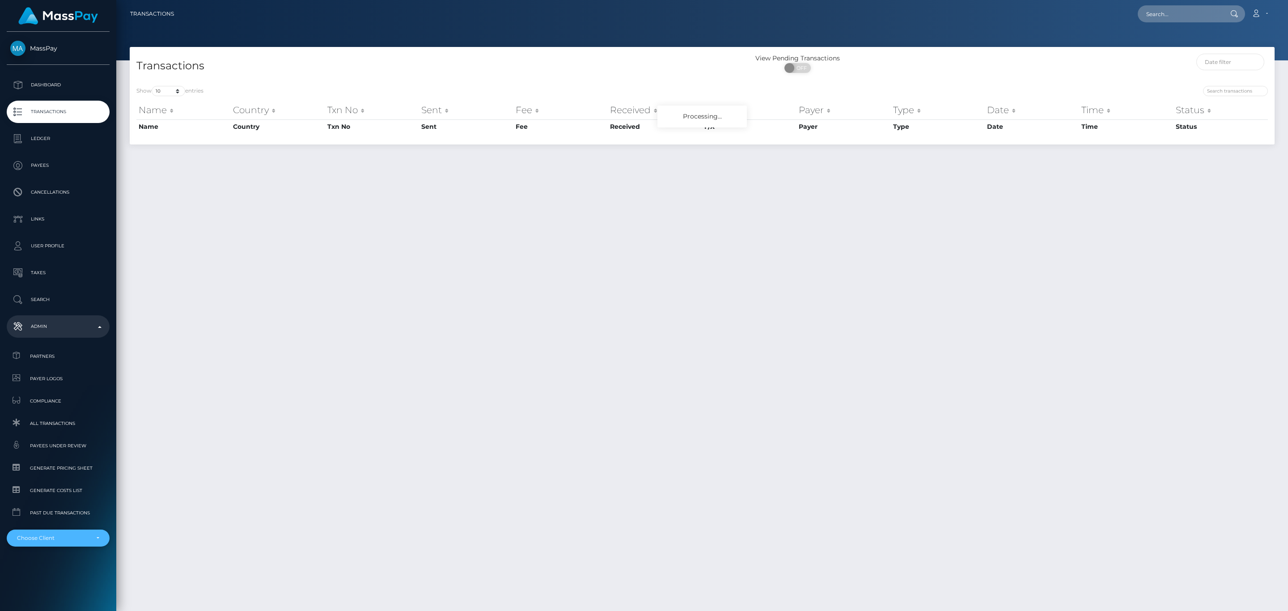
click at [58, 535] on div "Choose Client" at bounding box center [53, 537] width 72 height 7
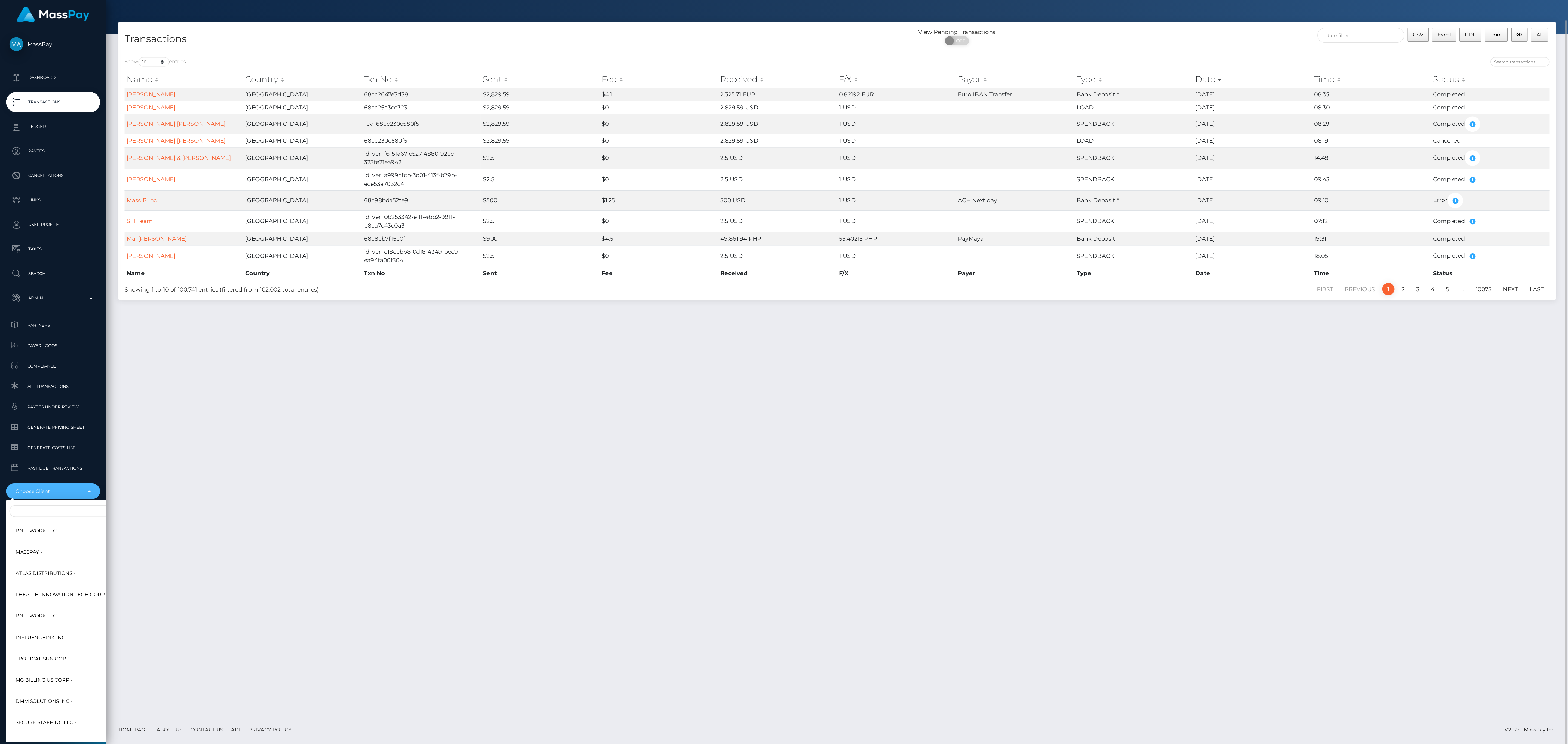
scroll to position [14, 0]
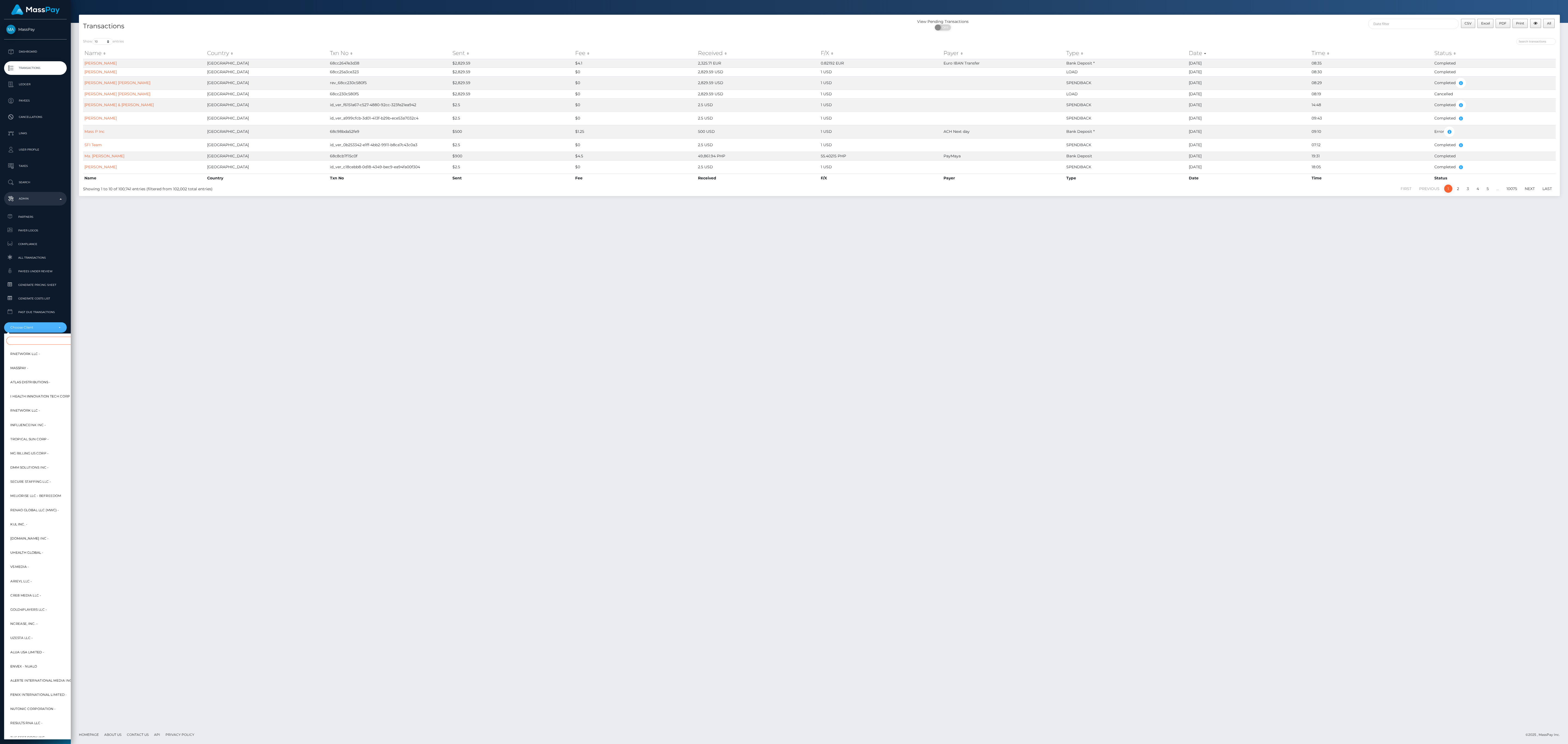
click at [34, 342] on input "Search" at bounding box center [66, 340] width 120 height 8
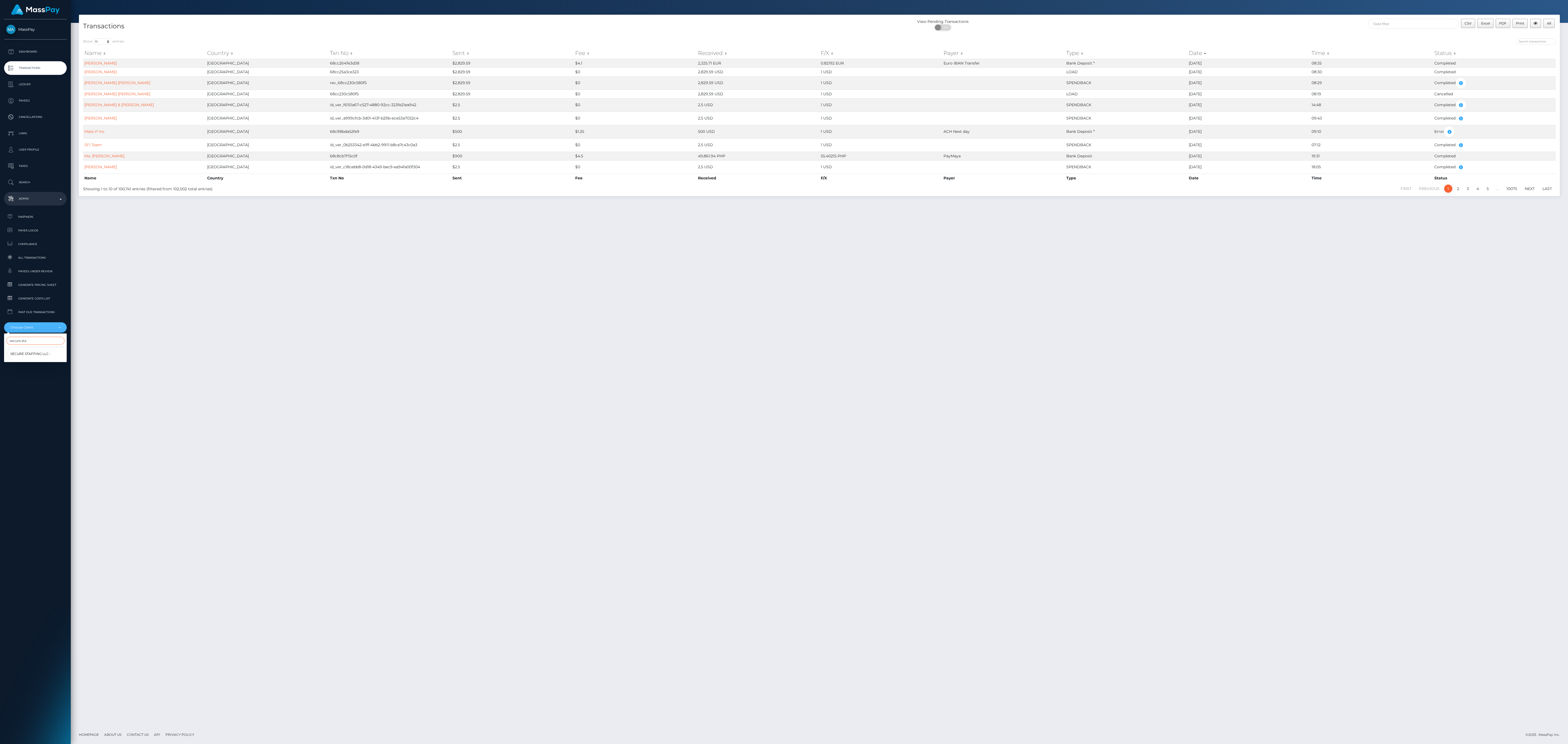
type input "secure sta"
click at [47, 352] on span "Secure Staffing LLC -" at bounding box center [30, 354] width 41 height 7
select select "10"
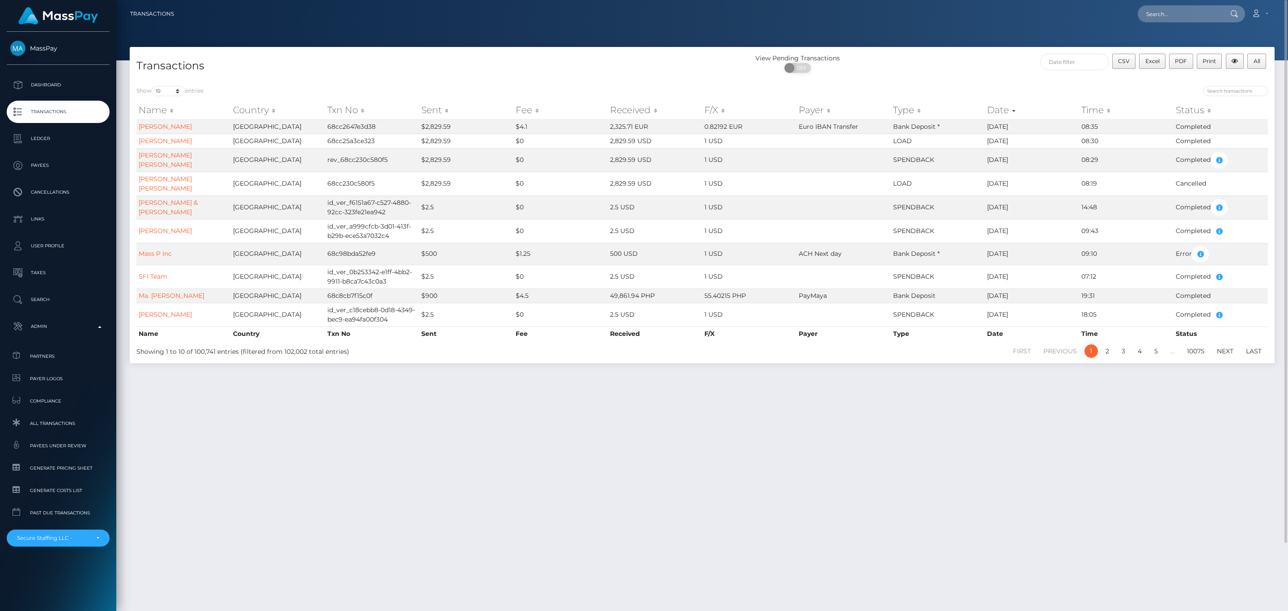
click at [274, 483] on div "Transactions View Pending Transactions ON OFF CSV Excel PDF Print All Show 10 2…" at bounding box center [702, 325] width 1172 height 556
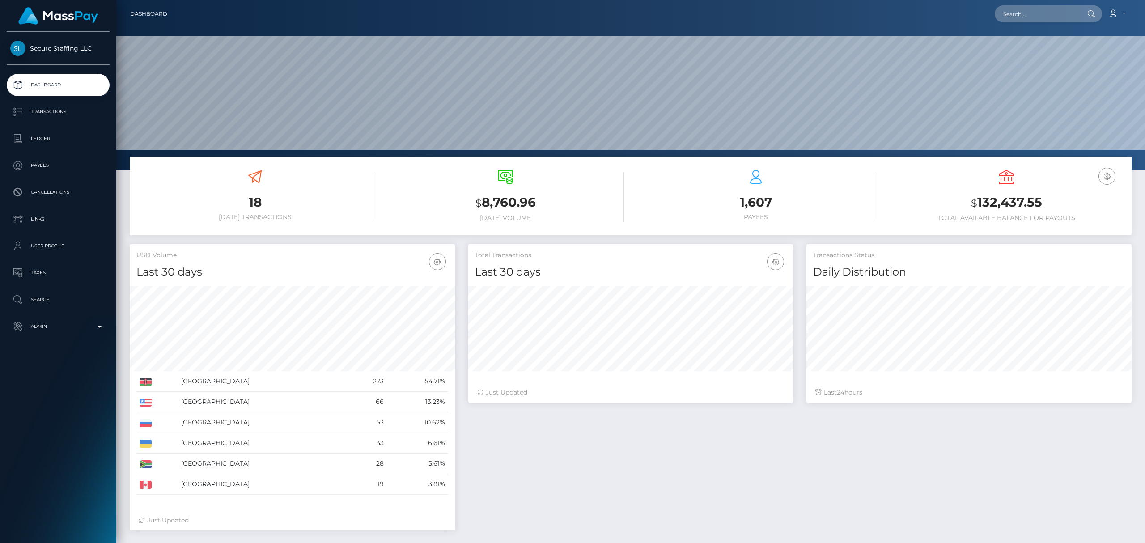
scroll to position [158, 325]
click at [51, 115] on p "Transactions" at bounding box center [58, 111] width 96 height 13
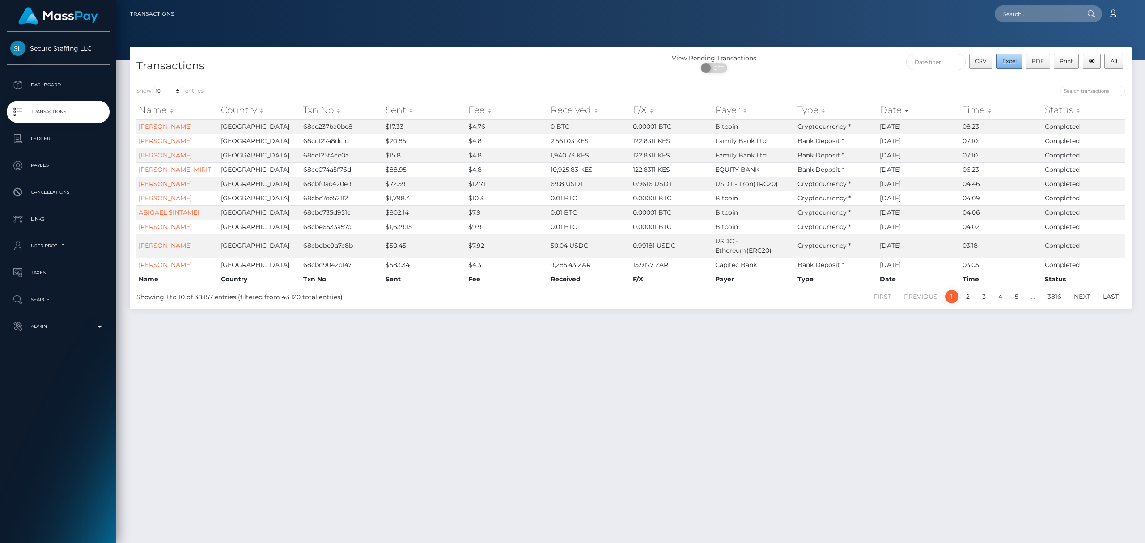
click at [1000, 65] on button "Excel" at bounding box center [1009, 61] width 26 height 15
click at [994, 288] on div "Name Country Txn No Sent Fee Received F/X Payer Type Date Time Status Name Coun…" at bounding box center [631, 193] width 1002 height 190
click at [934, 61] on input "text" at bounding box center [935, 62] width 59 height 17
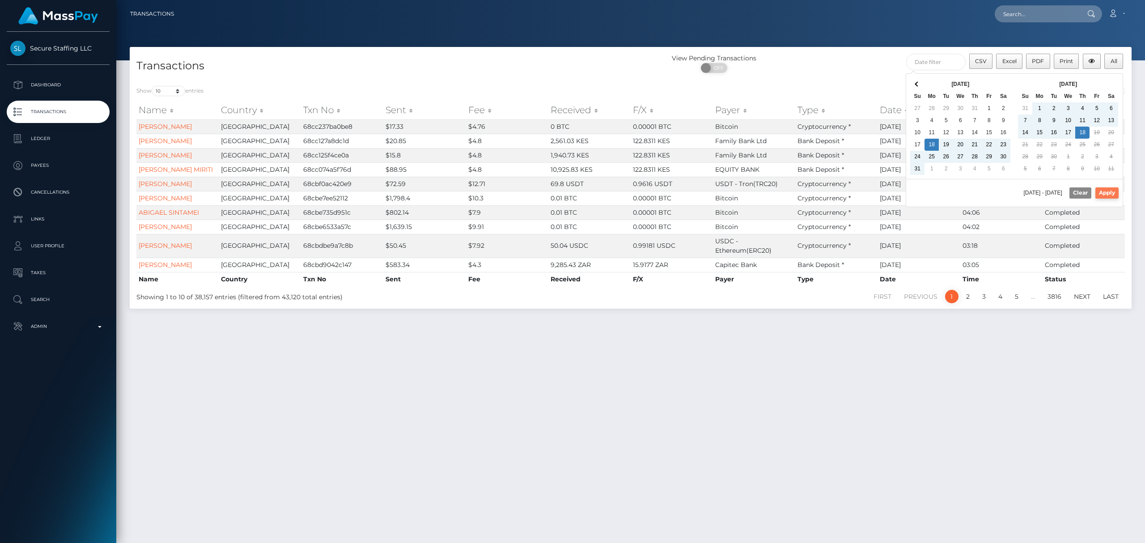
click at [1100, 193] on button "Apply" at bounding box center [1106, 192] width 23 height 11
click at [946, 60] on input "[DATE] - [DATE]" at bounding box center [935, 62] width 59 height 17
click at [919, 81] on th at bounding box center [917, 84] width 14 height 12
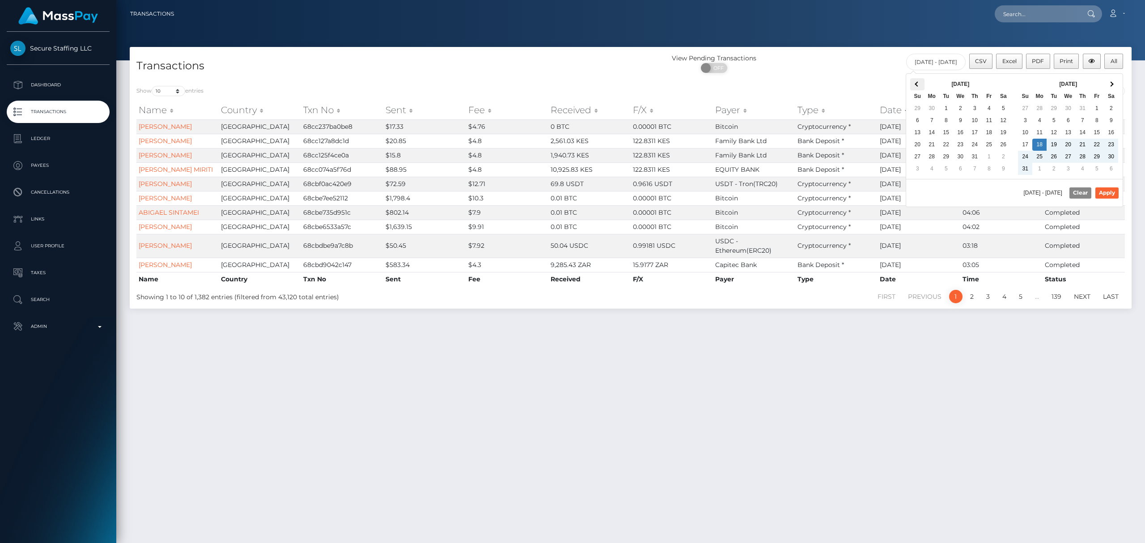
click at [915, 85] on span at bounding box center [917, 84] width 5 height 5
click at [1110, 82] on th at bounding box center [1111, 84] width 14 height 12
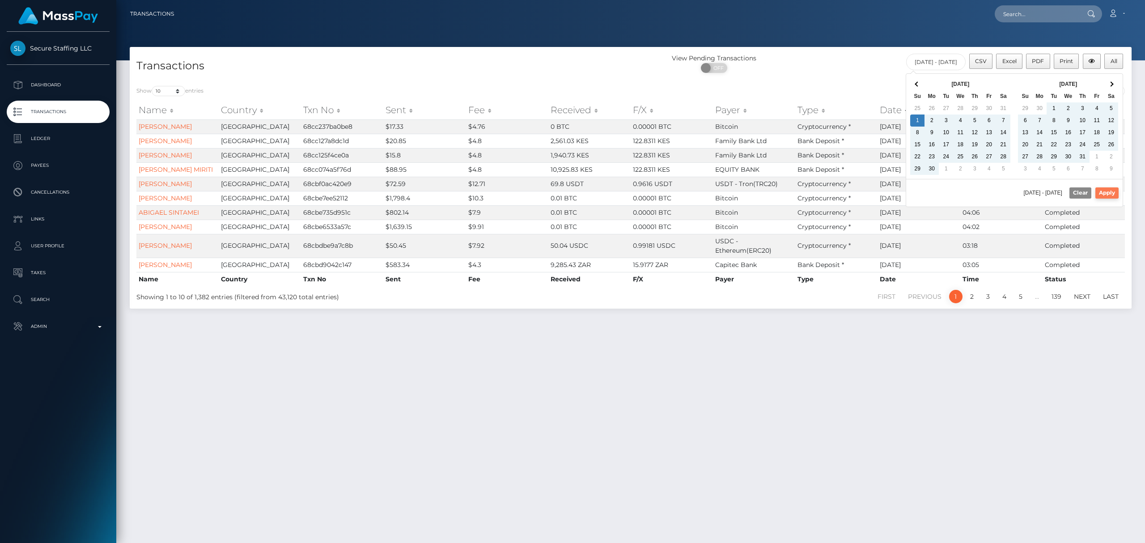
click at [1102, 191] on button "Apply" at bounding box center [1106, 192] width 23 height 11
type input "06/01/2025 - 09/18/2025"
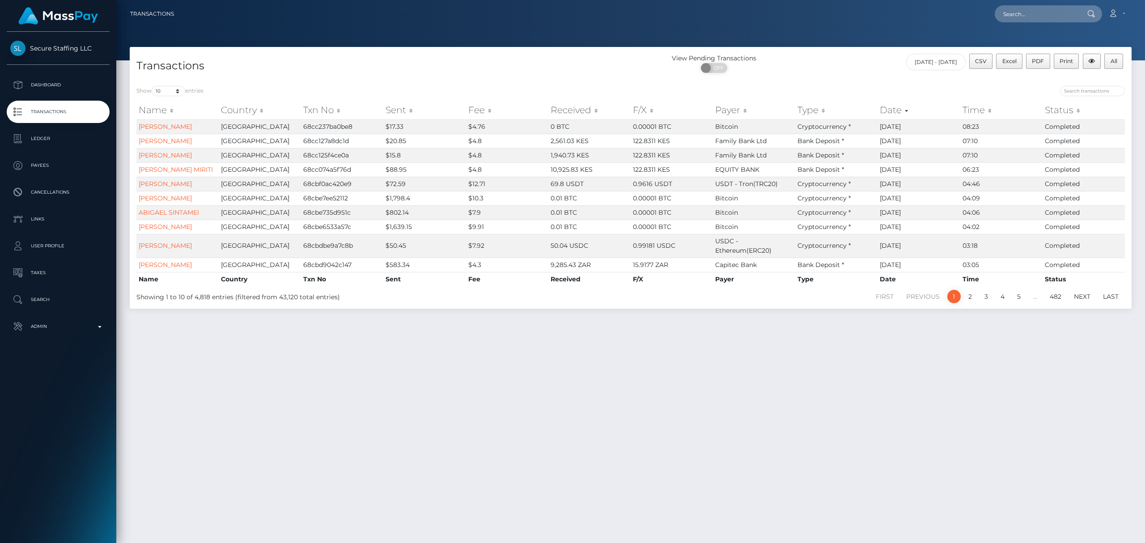
click at [1052, 372] on div "Transactions View Pending Transactions ON OFF CSV Excel PDF Print All 06/01/202…" at bounding box center [630, 291] width 1029 height 488
click at [182, 90] on select "10 25 50 100 250 500 1,000 3,500 All" at bounding box center [169, 91] width 34 height 10
click at [153, 86] on select "10 25 50 100 250 500 1,000 3,500 All" at bounding box center [169, 91] width 34 height 10
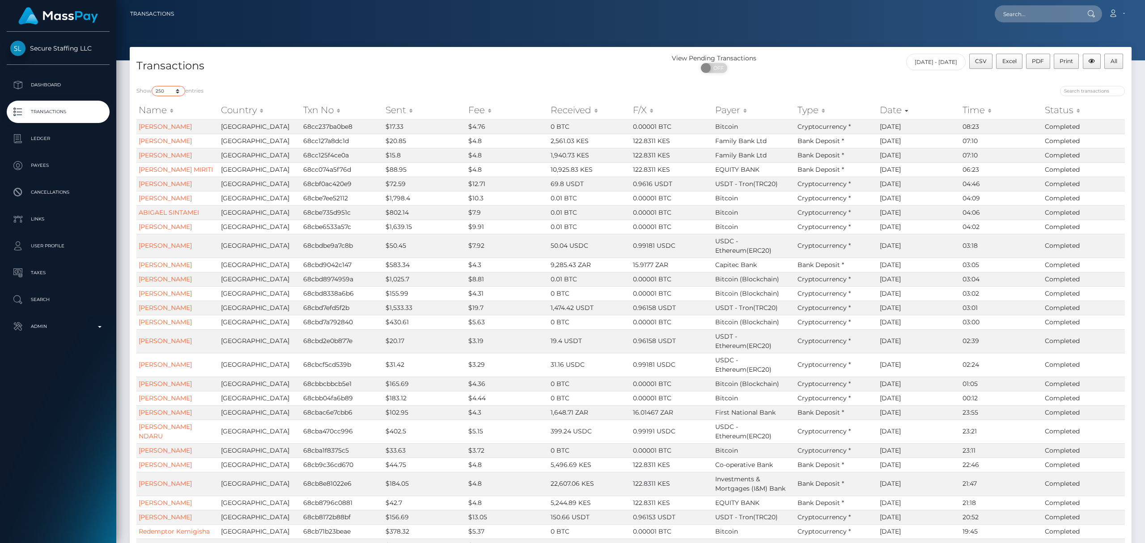
select select "500"
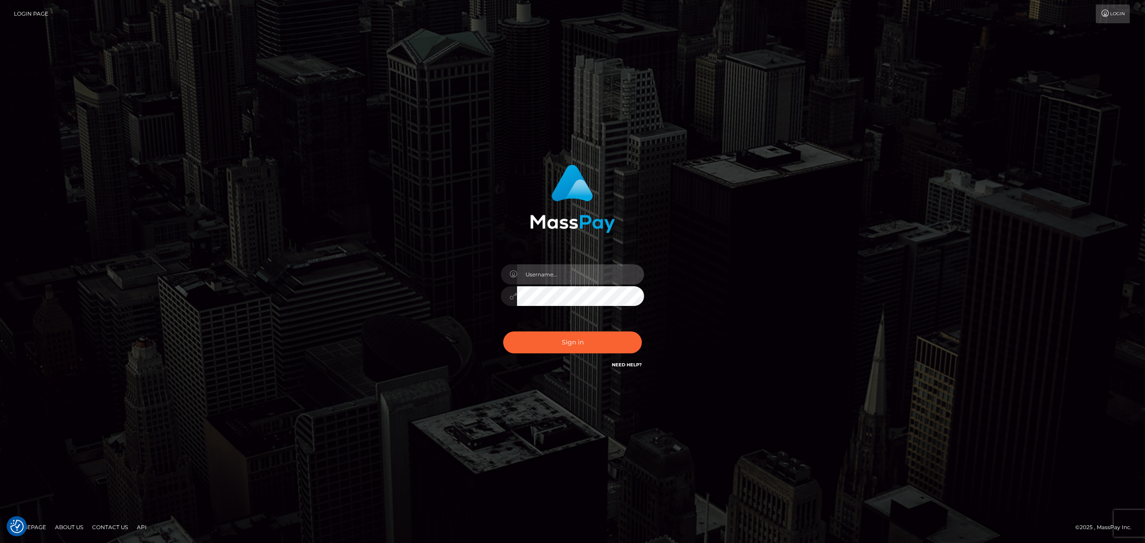
click at [564, 276] on input "text" at bounding box center [580, 274] width 127 height 20
click at [564, 275] on input "text" at bounding box center [580, 274] width 127 height 20
type input "speralta"
click at [503, 331] on button "Sign in" at bounding box center [572, 342] width 139 height 22
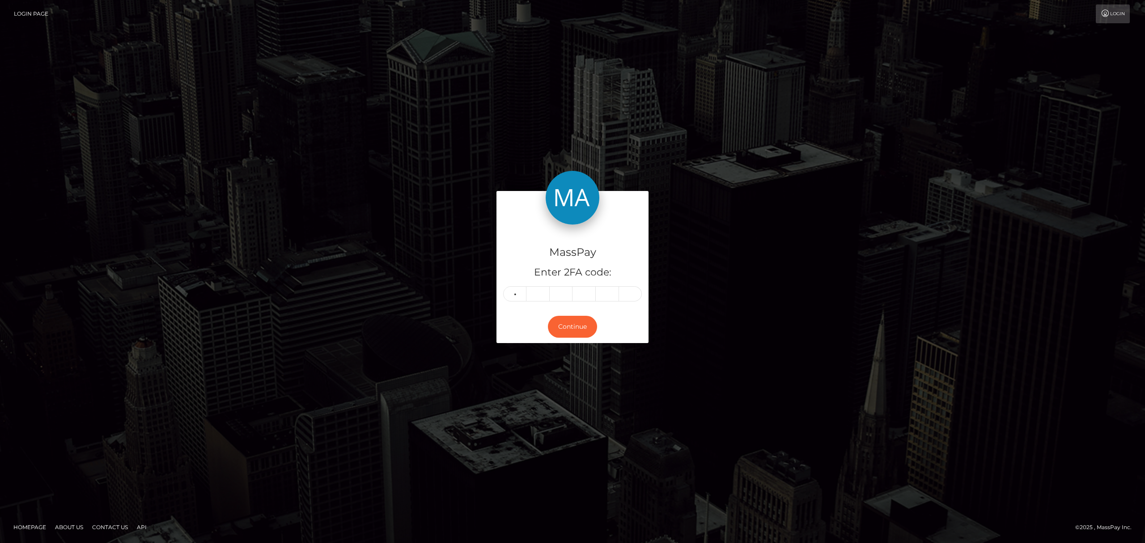
type input "0"
type input "4"
type input "9"
type input "2"
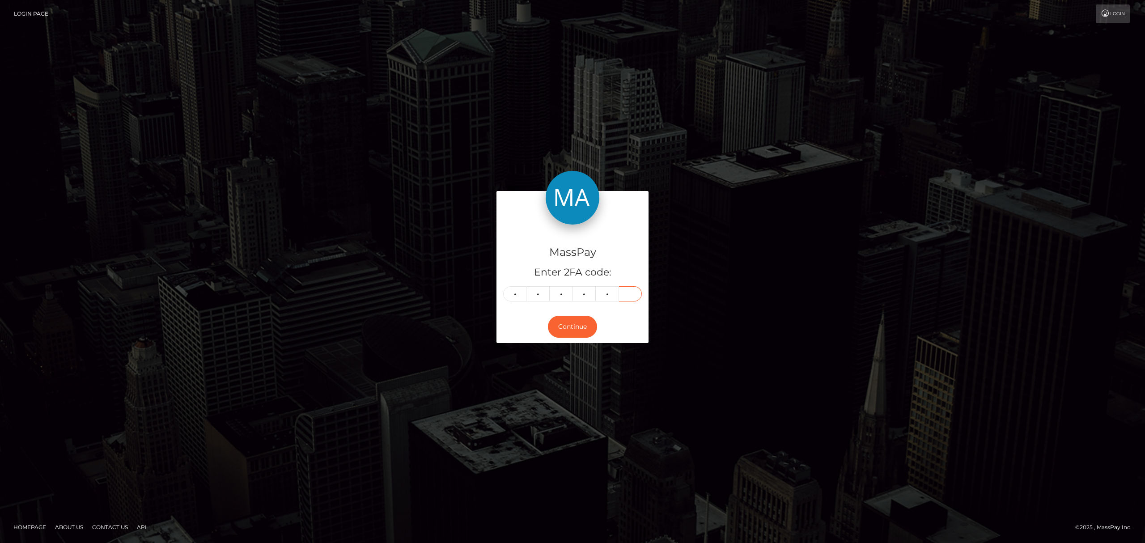
type input "6"
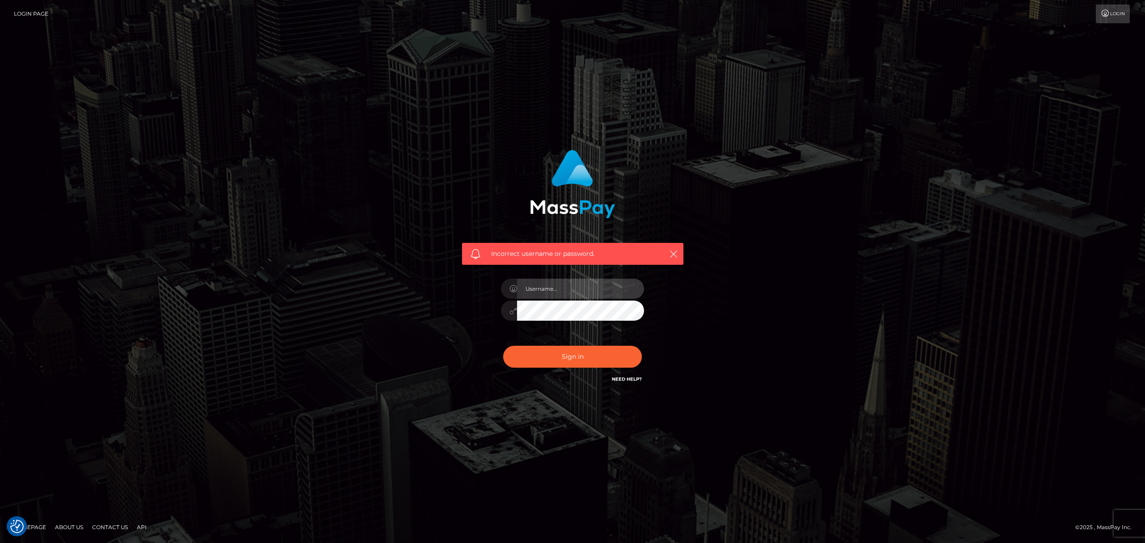
click at [588, 281] on input "text" at bounding box center [580, 289] width 127 height 20
type input "speralta"
click at [589, 351] on button "Sign in" at bounding box center [572, 357] width 139 height 22
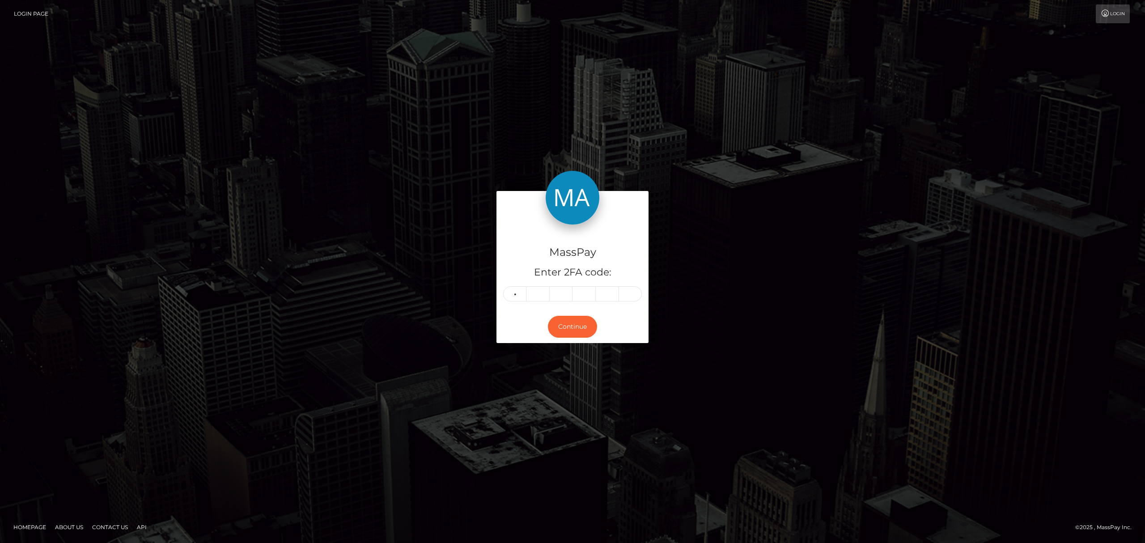
type input "0"
type input "2"
type input "8"
type input "9"
type input "2"
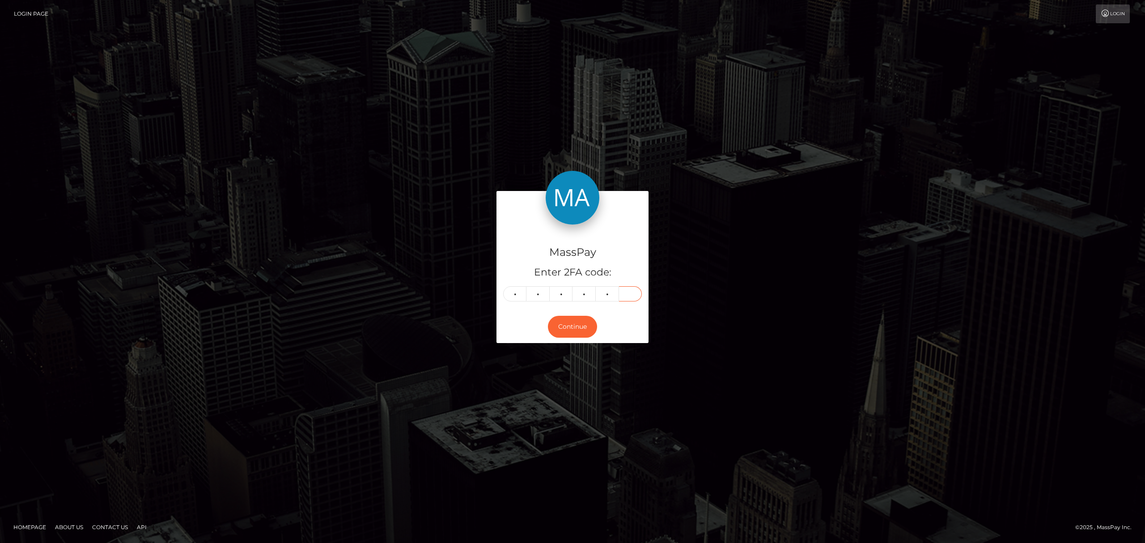
type input "6"
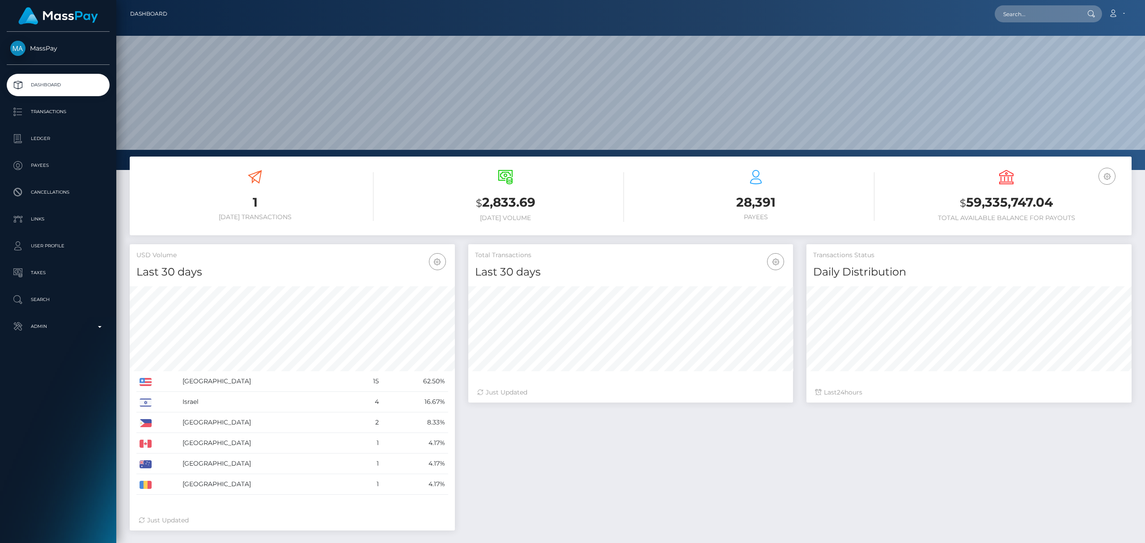
scroll to position [158, 325]
click at [58, 116] on p "Transactions" at bounding box center [58, 111] width 96 height 13
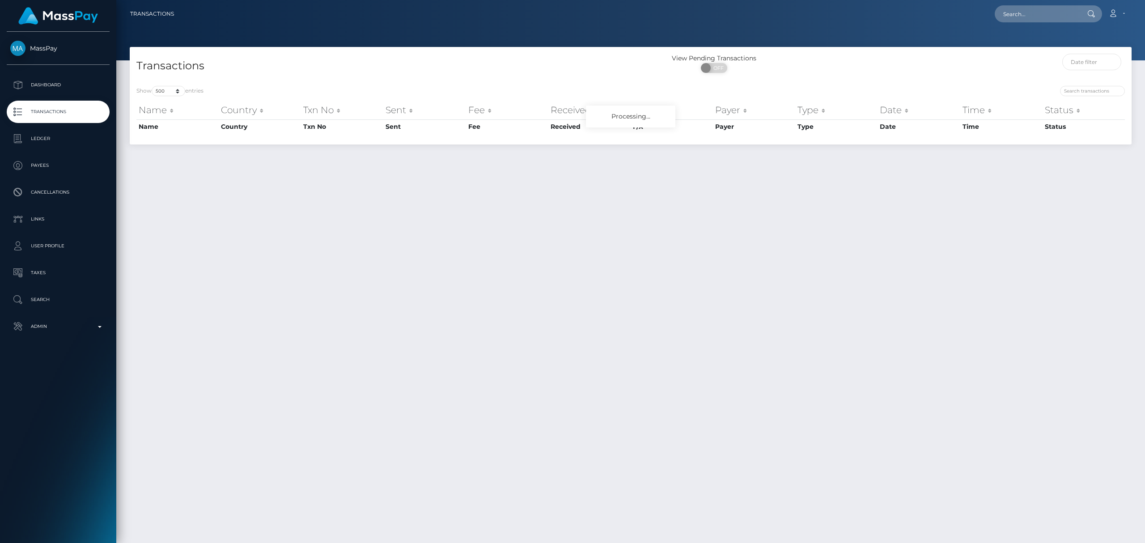
select select "500"
click at [83, 84] on p "Dashboard" at bounding box center [58, 84] width 96 height 13
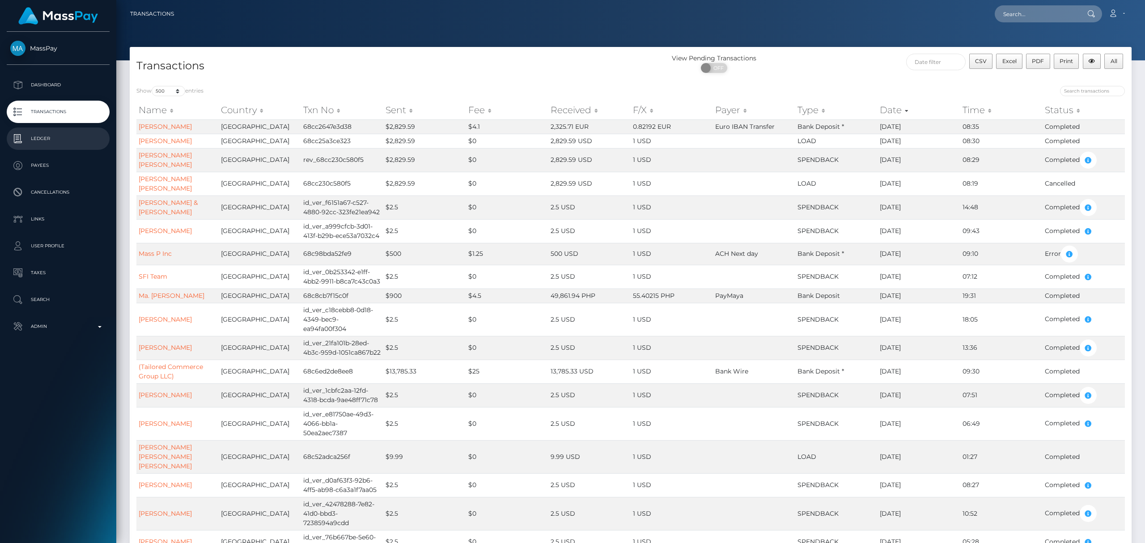
drag, startPoint x: 74, startPoint y: 135, endPoint x: 73, endPoint y: 141, distance: 6.7
click at [74, 135] on p "Ledger" at bounding box center [58, 138] width 96 height 13
click at [72, 324] on p "Admin" at bounding box center [58, 326] width 96 height 13
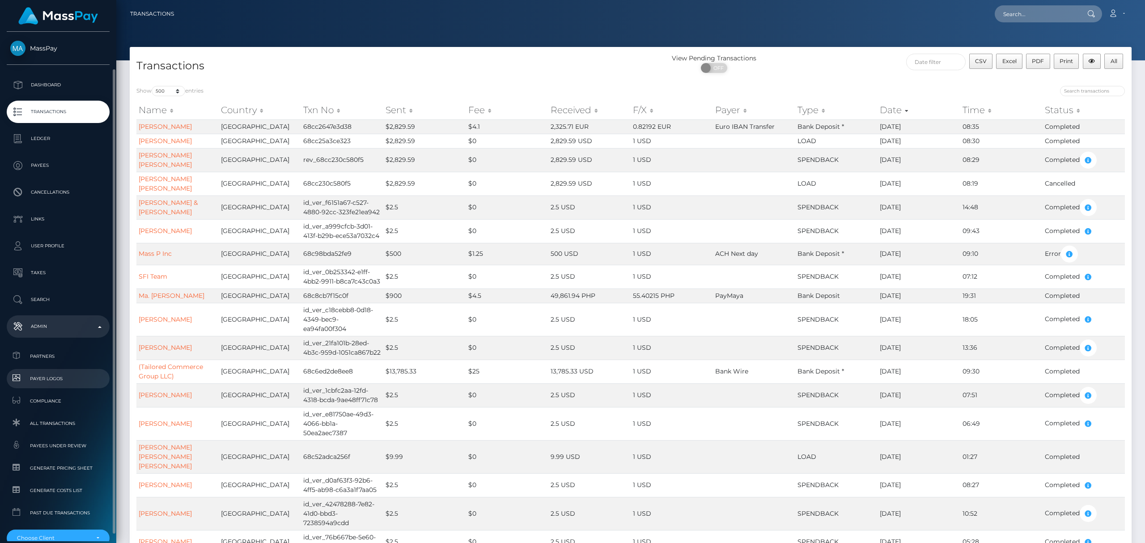
scroll to position [49, 0]
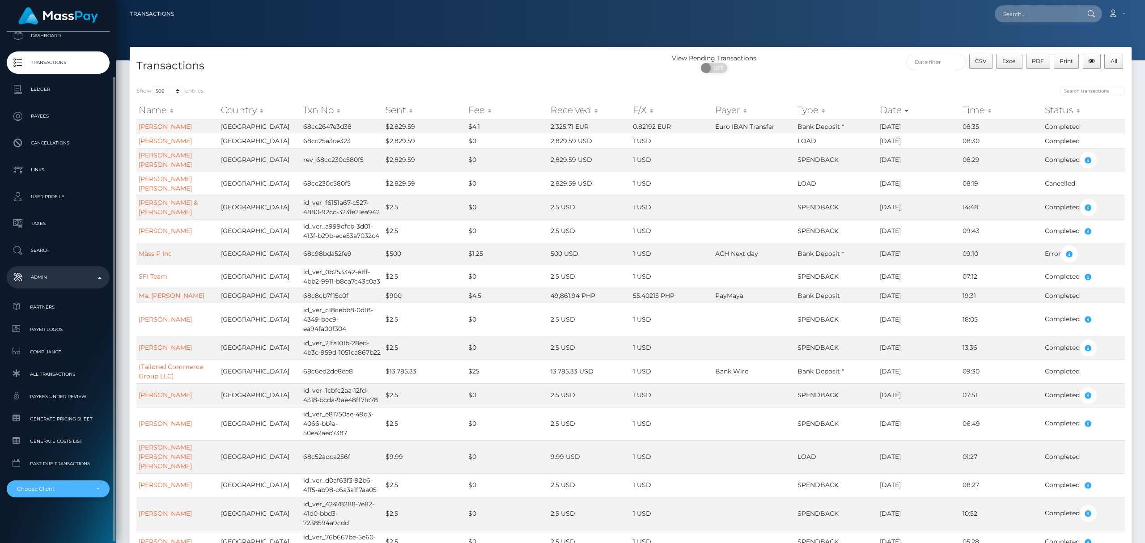
click at [74, 485] on div "Choose Client" at bounding box center [53, 488] width 72 height 7
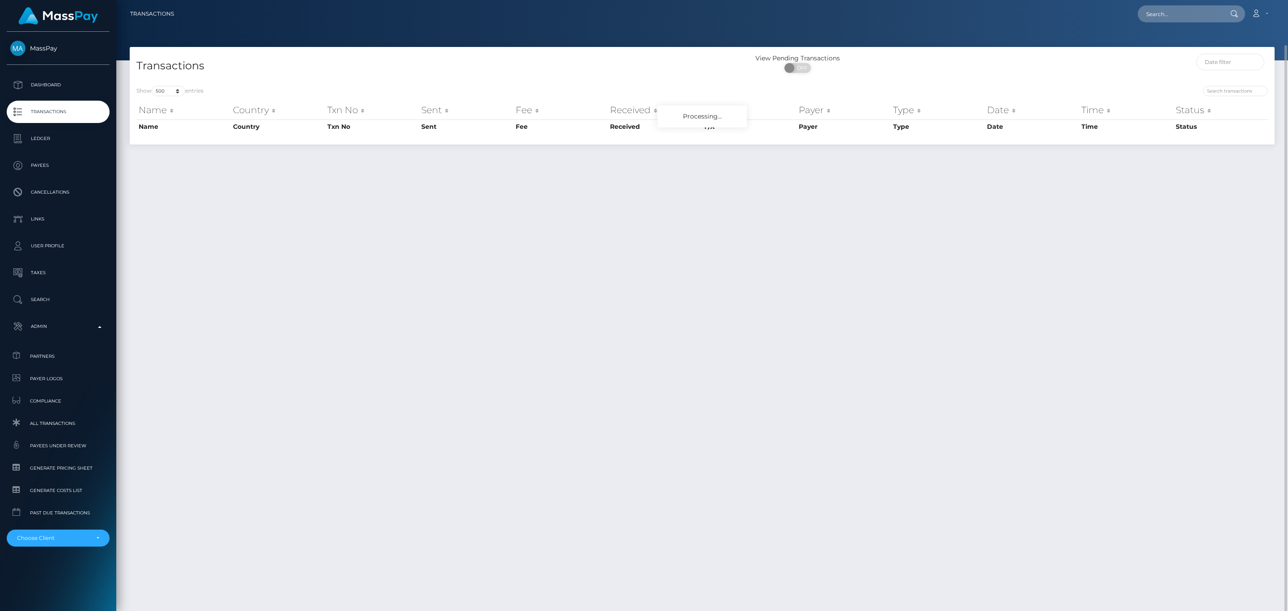
select select "500"
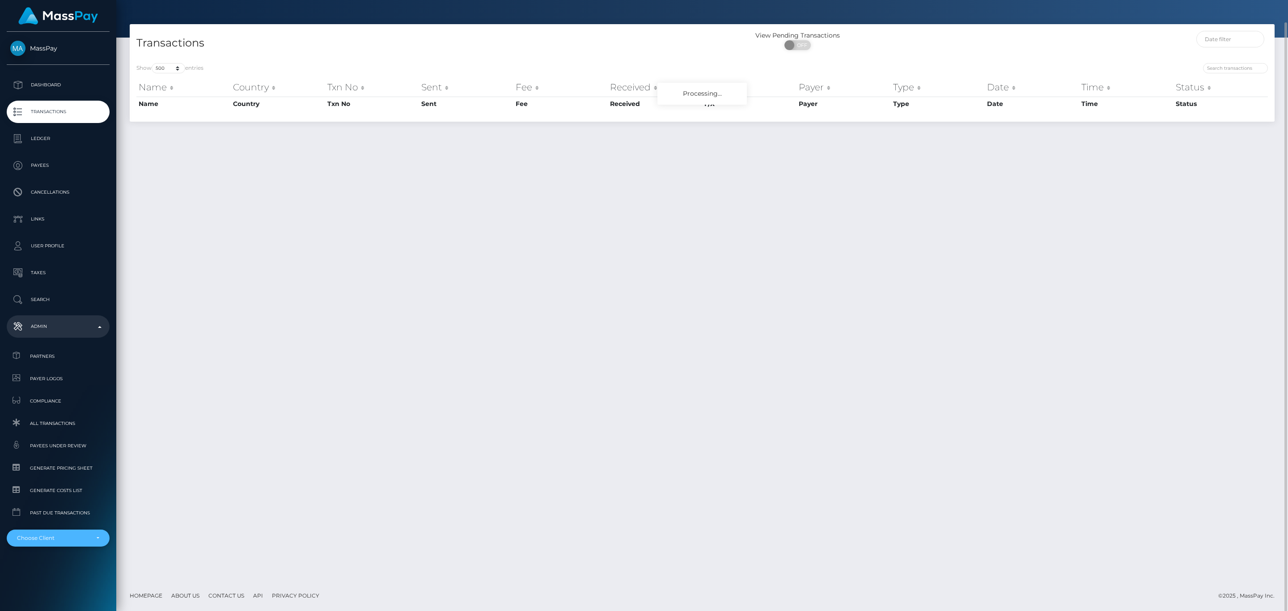
click at [64, 541] on div "Choose Client" at bounding box center [53, 537] width 72 height 7
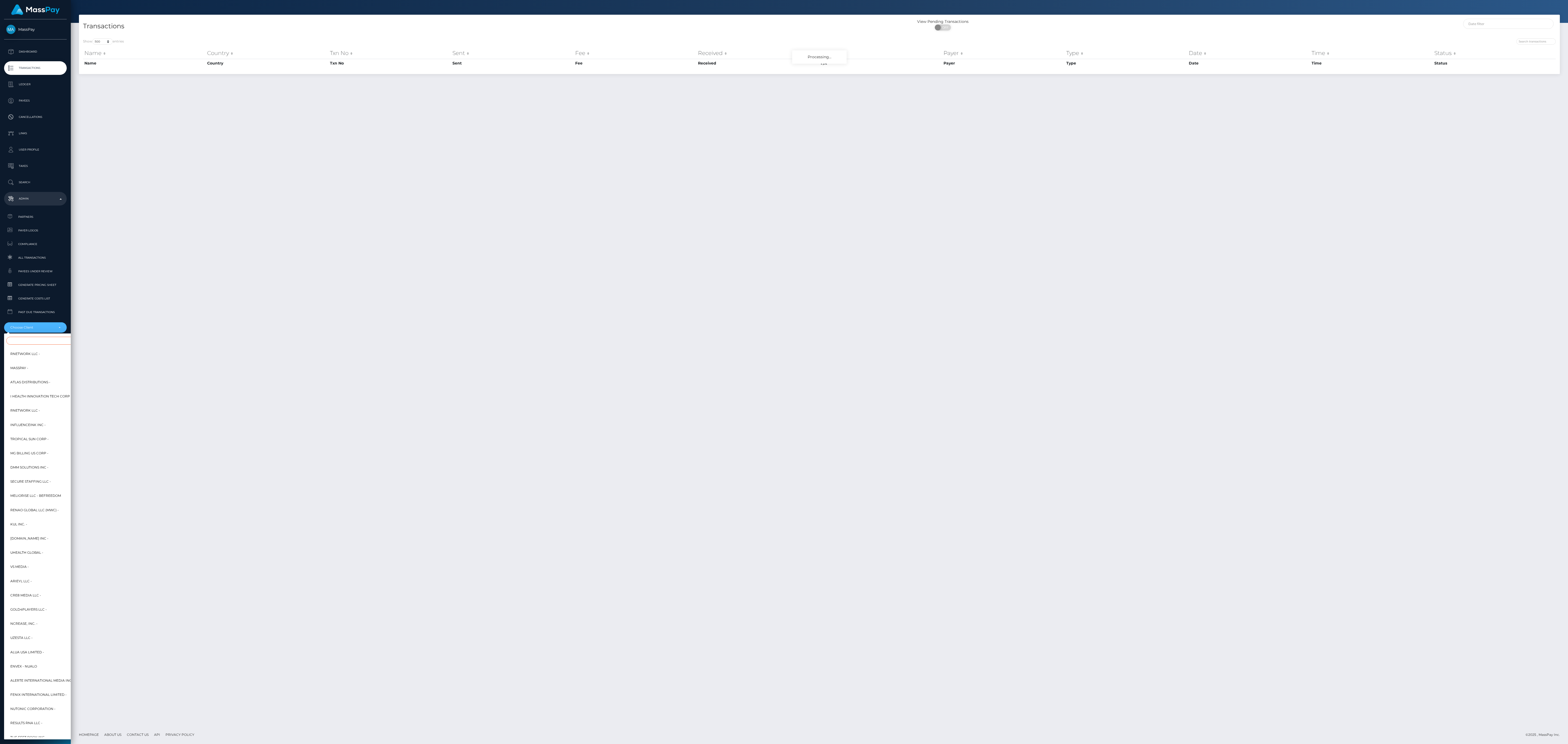
click at [53, 338] on input "Search" at bounding box center [66, 340] width 120 height 8
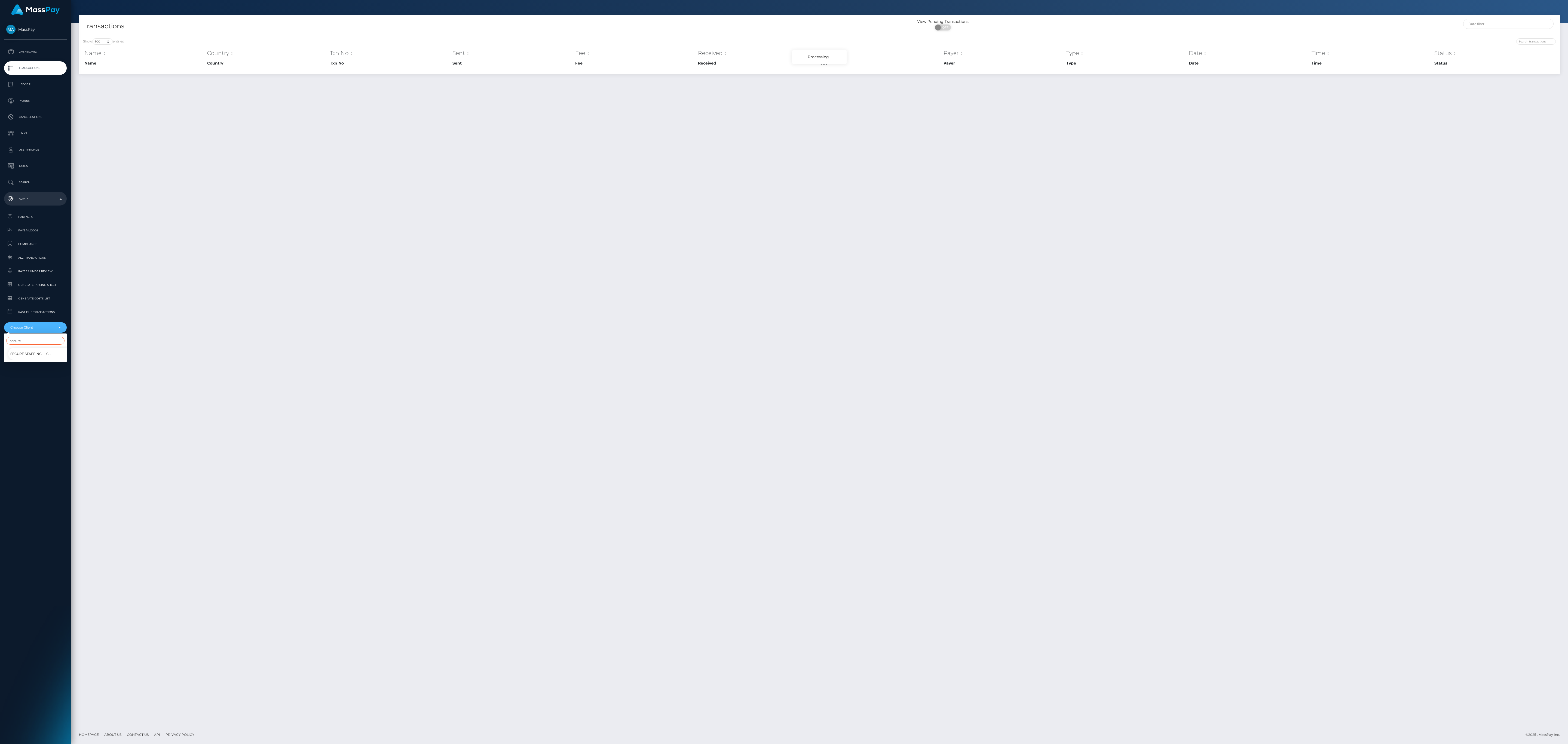
type input "secure"
click at [29, 351] on span "Secure Staffing LLC -" at bounding box center [30, 354] width 41 height 7
select select "10"
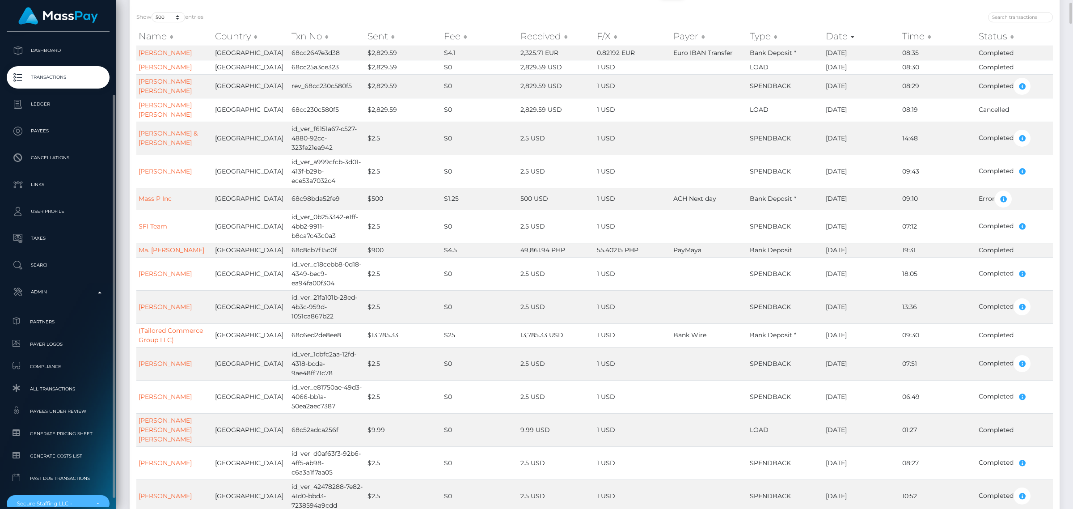
scroll to position [86, 0]
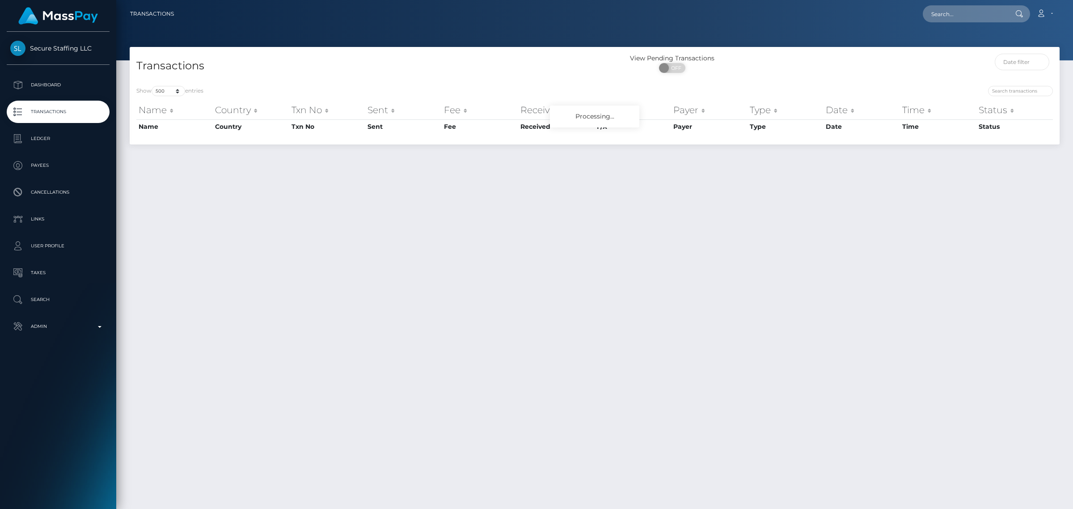
select select "500"
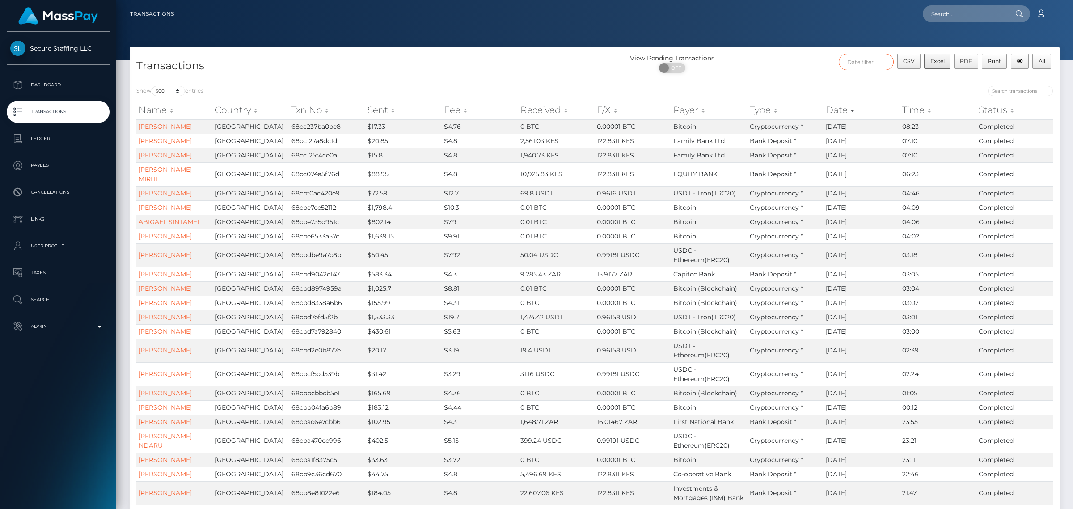
click at [881, 63] on input "text" at bounding box center [866, 62] width 55 height 17
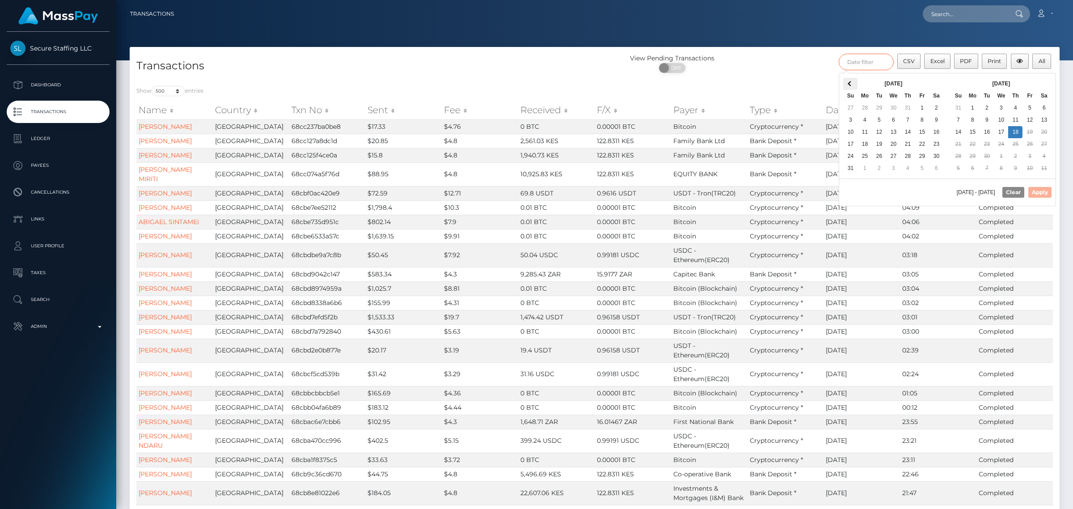
type input "06/01/2025 - 09/18/2025"
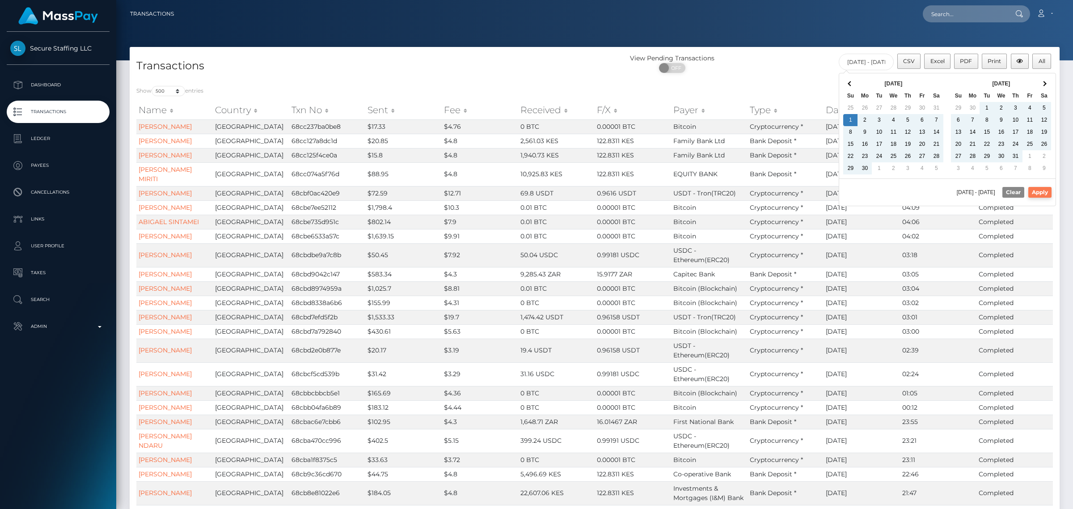
click at [1041, 195] on button "Apply" at bounding box center [1040, 192] width 23 height 11
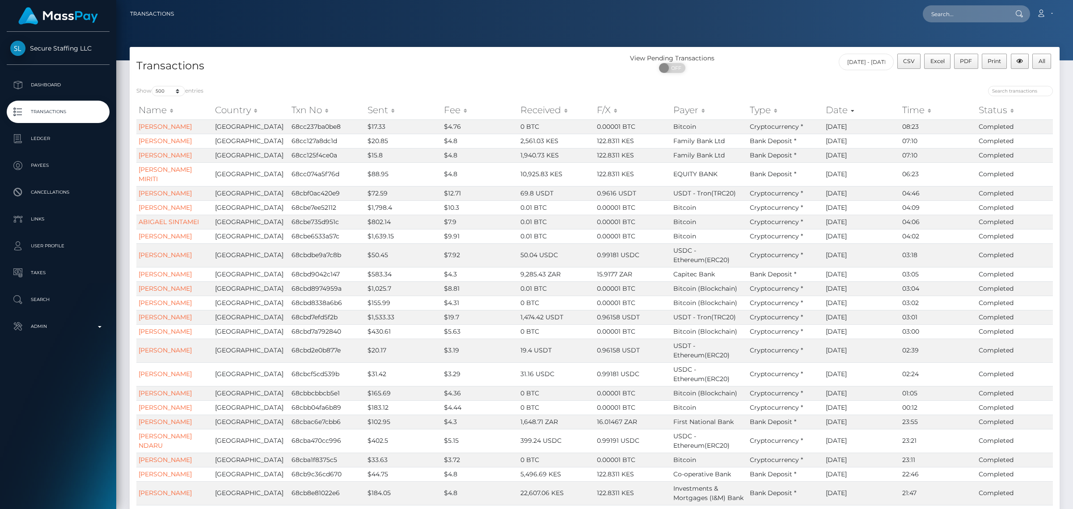
click at [902, 88] on div at bounding box center [828, 92] width 452 height 13
click at [872, 64] on input "06/01/2025 - 09/18/2025" at bounding box center [866, 62] width 55 height 17
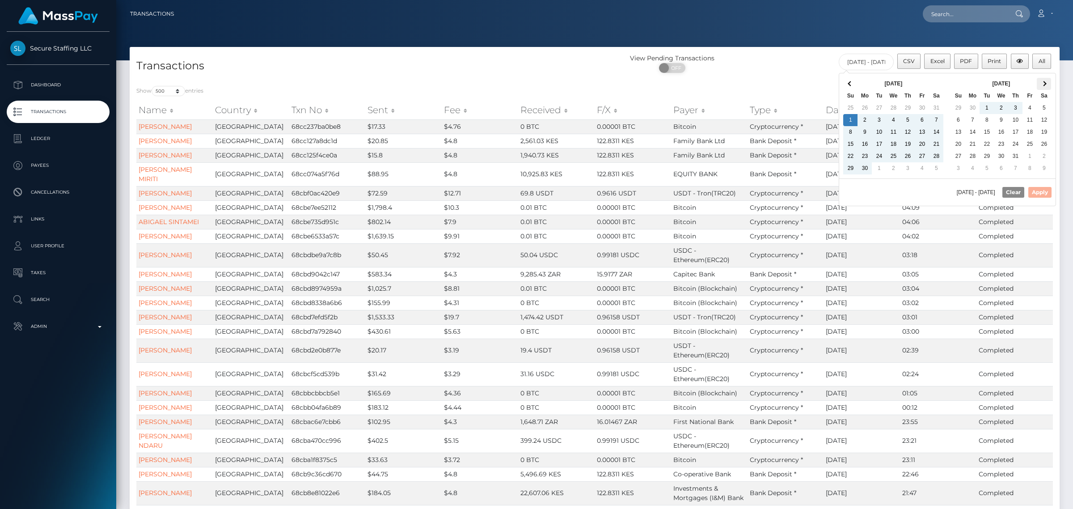
click at [1048, 83] on th at bounding box center [1044, 84] width 14 height 12
click at [1038, 193] on button "Apply" at bounding box center [1040, 192] width 23 height 11
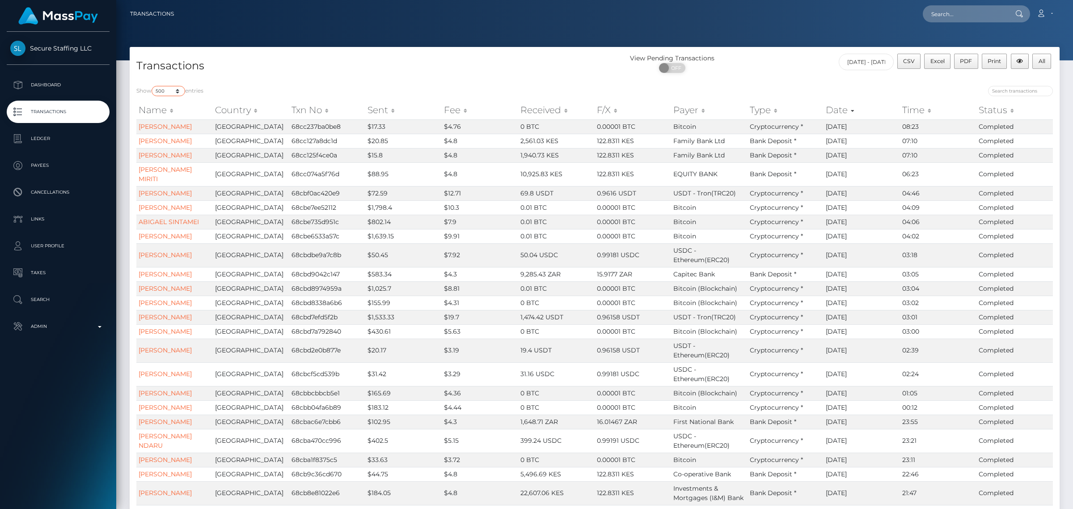
click at [156, 92] on select "10 25 50 100 250 500 1,000 3,500 All" at bounding box center [169, 91] width 34 height 10
select select "3500"
click at [153, 86] on select "10 25 50 100 250 500 1,000 3,500 All" at bounding box center [169, 91] width 34 height 10
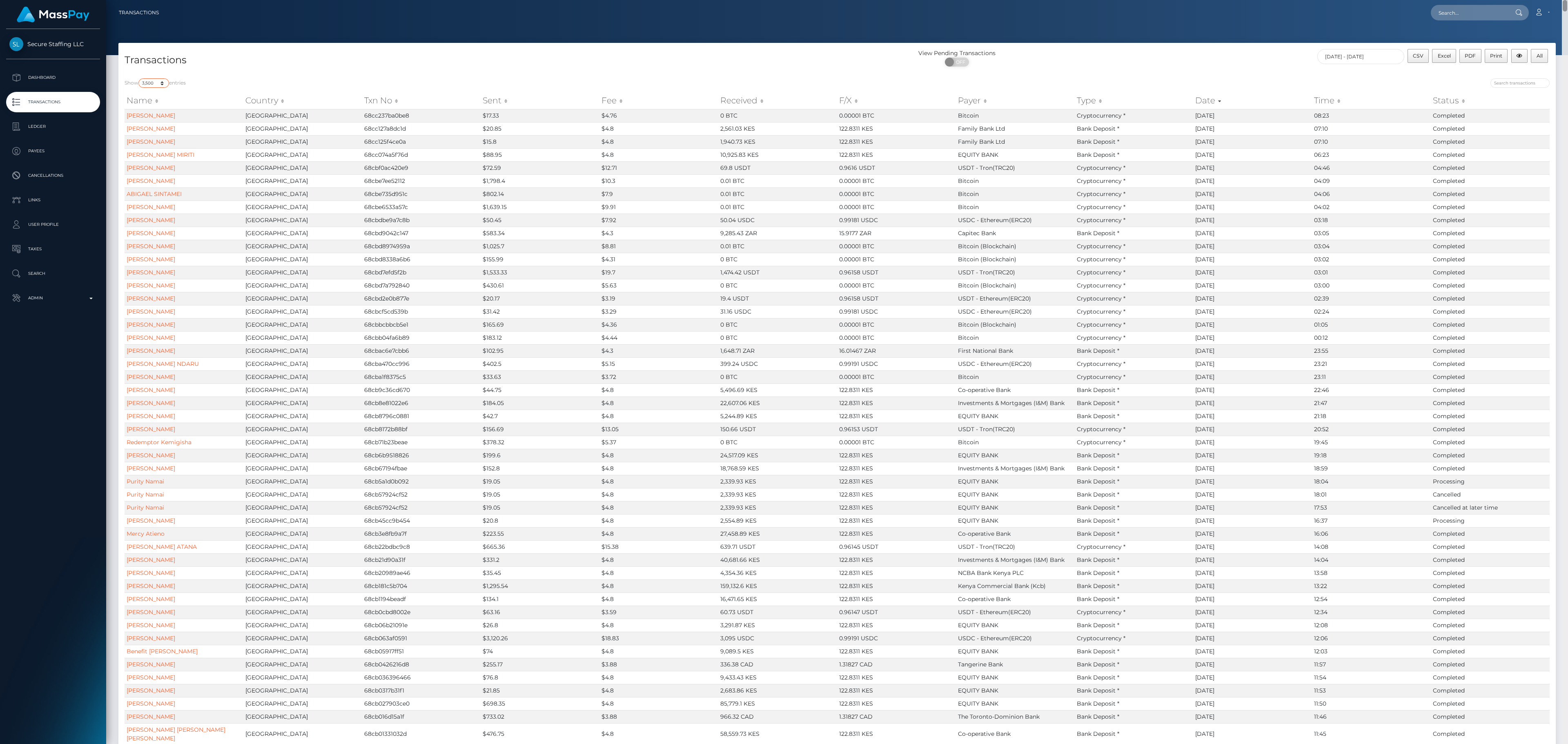
drag, startPoint x: 1565, startPoint y: 37, endPoint x: 1567, endPoint y: -14, distance: 51.0
click at [980, 0] on html "Secure Staffing LLC Dashboard Transactions Ledger Payees Links" at bounding box center [784, 372] width 1568 height 744
click at [980, 58] on button "Excel" at bounding box center [1444, 56] width 24 height 14
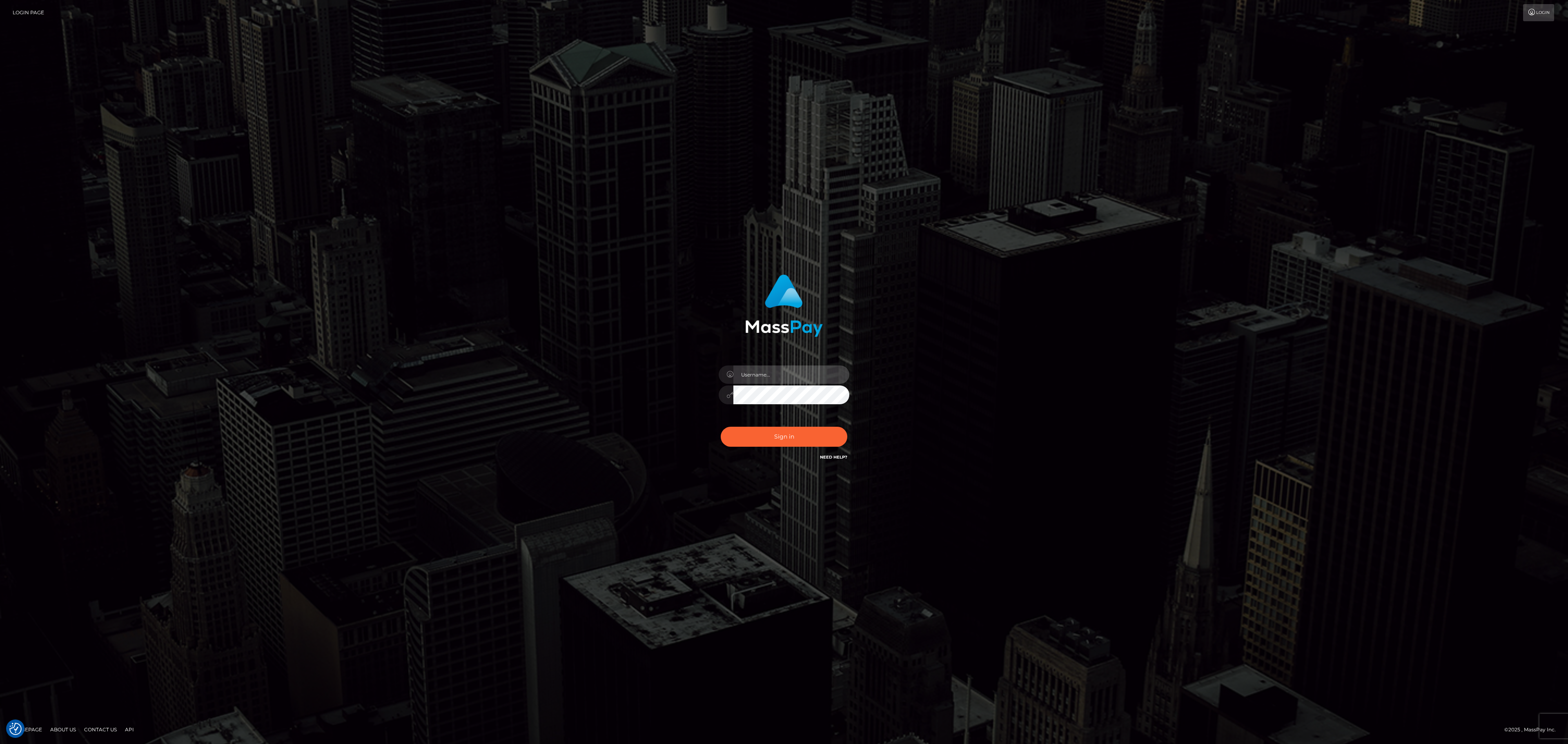
click at [800, 372] on input "text" at bounding box center [791, 374] width 116 height 18
type input "speralta"
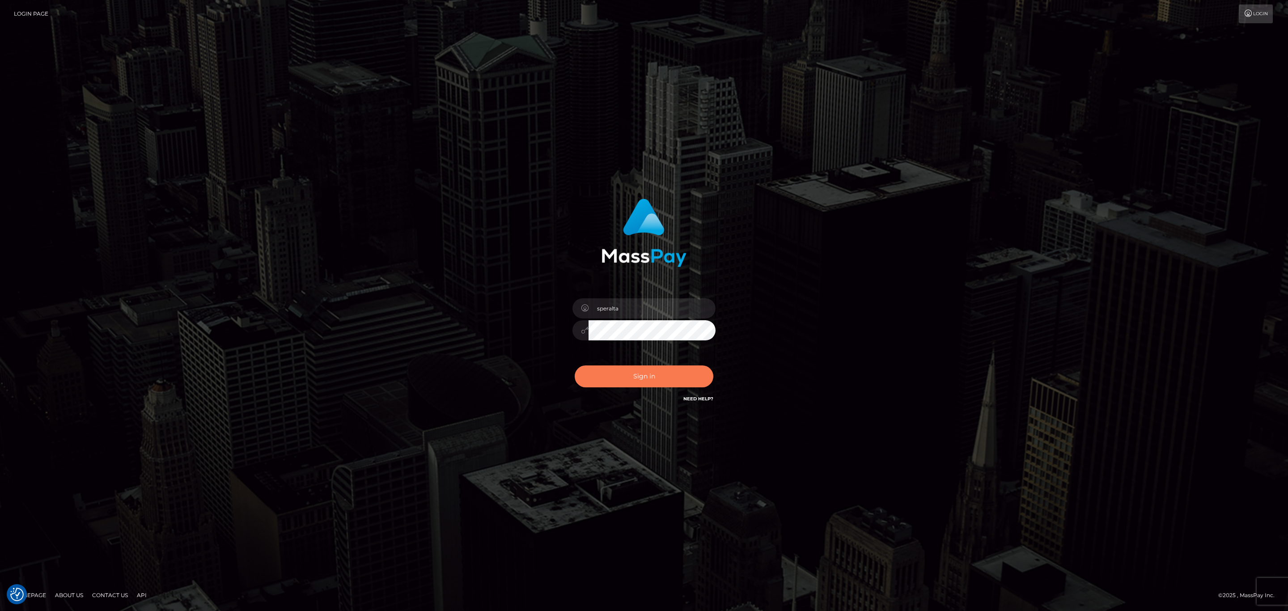
click at [651, 373] on button "Sign in" at bounding box center [644, 376] width 139 height 22
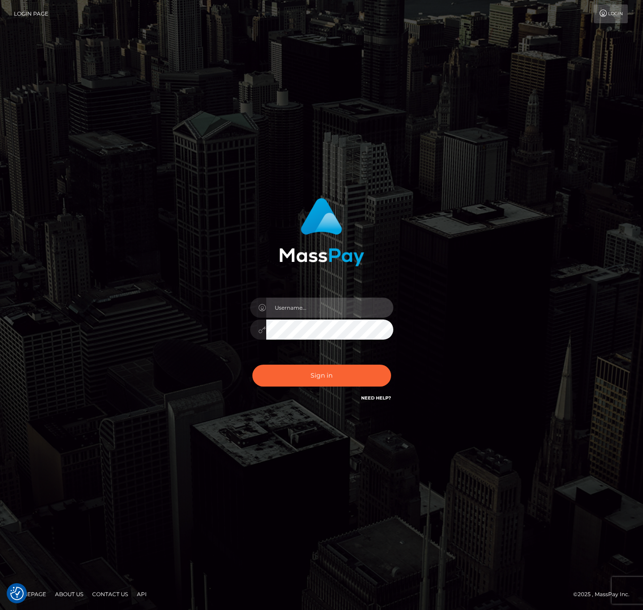
click at [341, 301] on input "text" at bounding box center [329, 308] width 127 height 20
type input "speralta"
click at [252, 365] on button "Sign in" at bounding box center [321, 376] width 139 height 22
click at [340, 300] on input "text" at bounding box center [329, 308] width 127 height 20
type input "speralta"
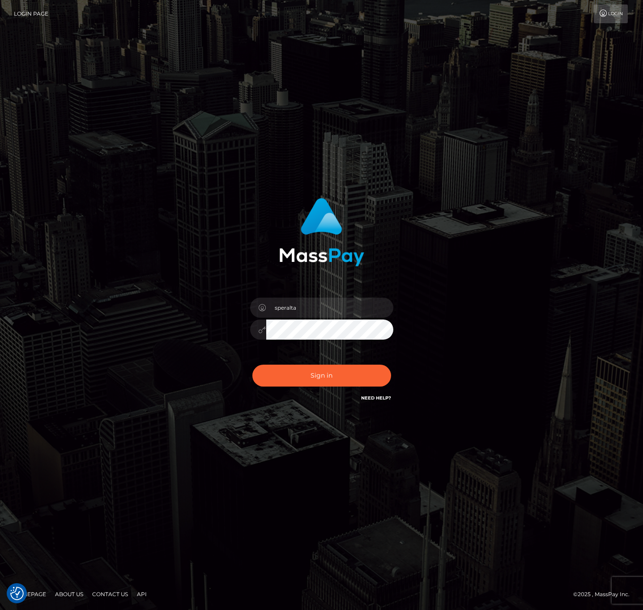
click at [252, 365] on button "Sign in" at bounding box center [321, 376] width 139 height 22
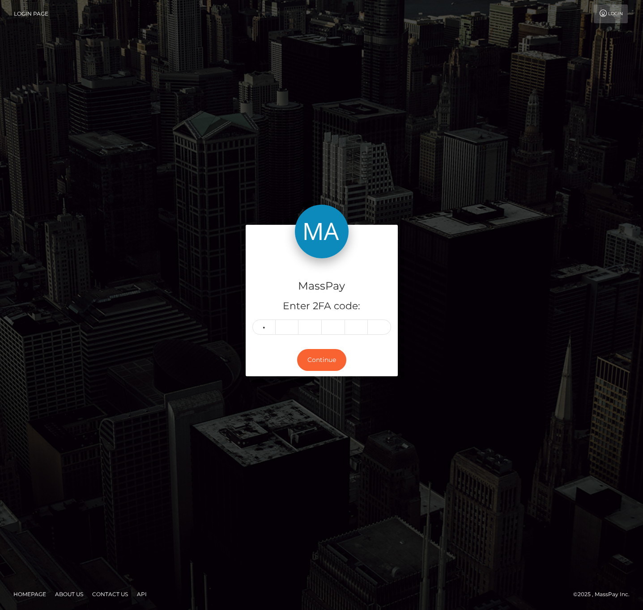
type input "1"
type input "6"
type input "0"
type input "3"
type input "9"
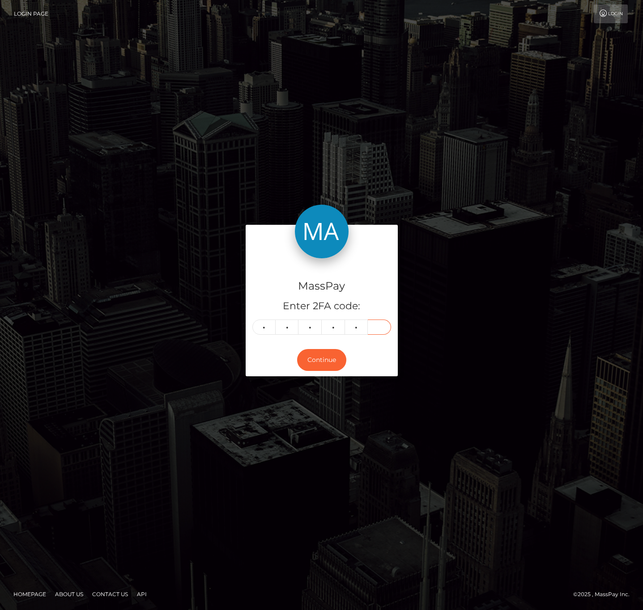
type input "6"
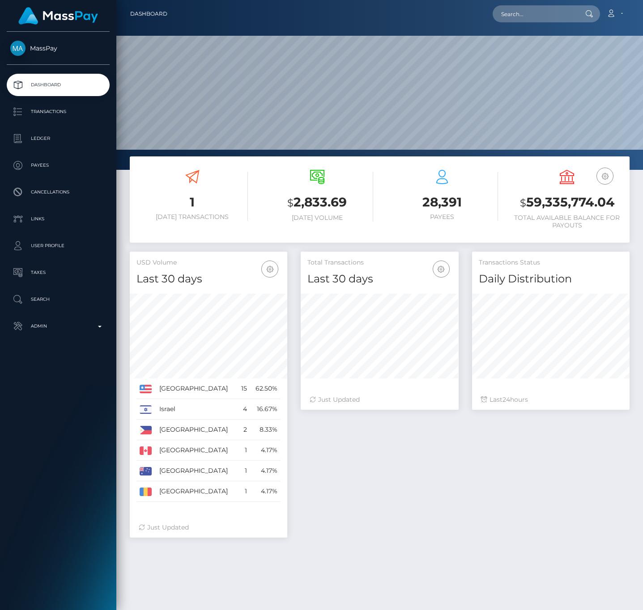
scroll to position [158, 157]
drag, startPoint x: 0, startPoint y: 0, endPoint x: 62, endPoint y: 113, distance: 128.7
click at [62, 113] on p "Transactions" at bounding box center [58, 111] width 96 height 13
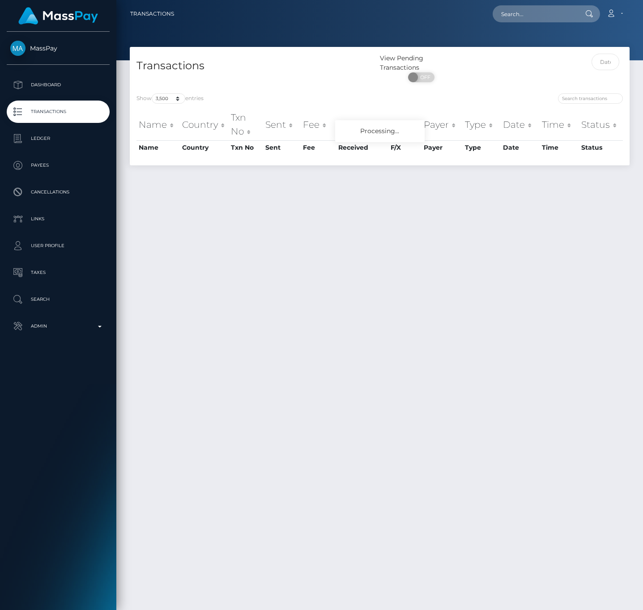
select select "3500"
click at [70, 339] on div "MassPay Dashboard Transactions Ledger Payees Cancellations" at bounding box center [58, 320] width 116 height 577
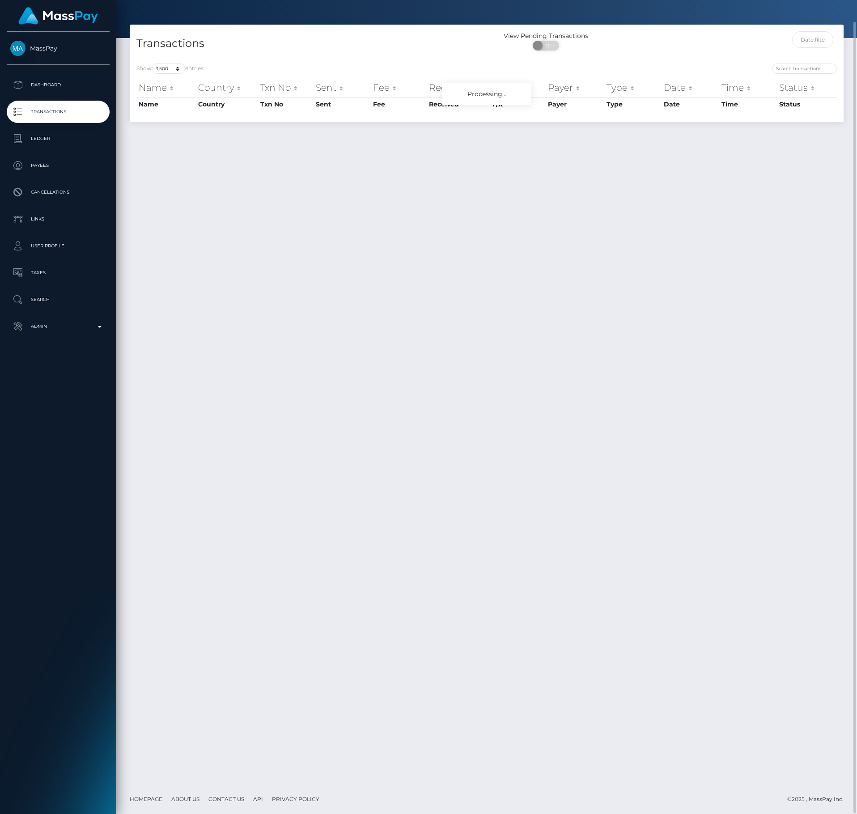
click at [80, 343] on div "MassPay Dashboard Transactions Ledger Payees Cancellations" at bounding box center [58, 422] width 116 height 780
click at [89, 331] on p "Admin" at bounding box center [58, 326] width 96 height 13
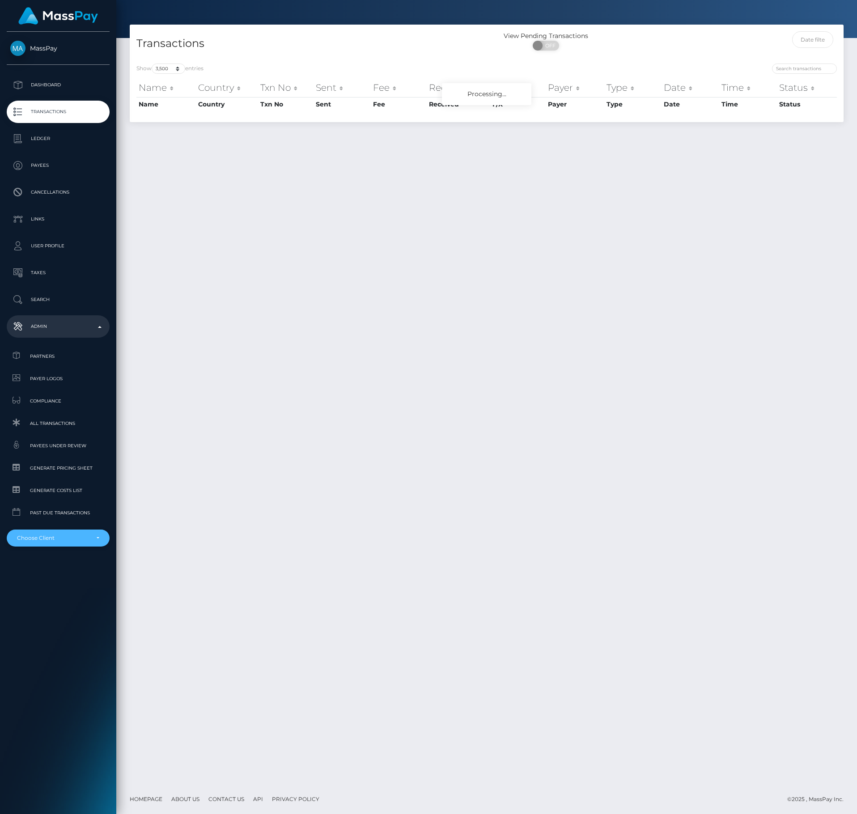
click at [55, 541] on div "Choose Client" at bounding box center [53, 537] width 72 height 7
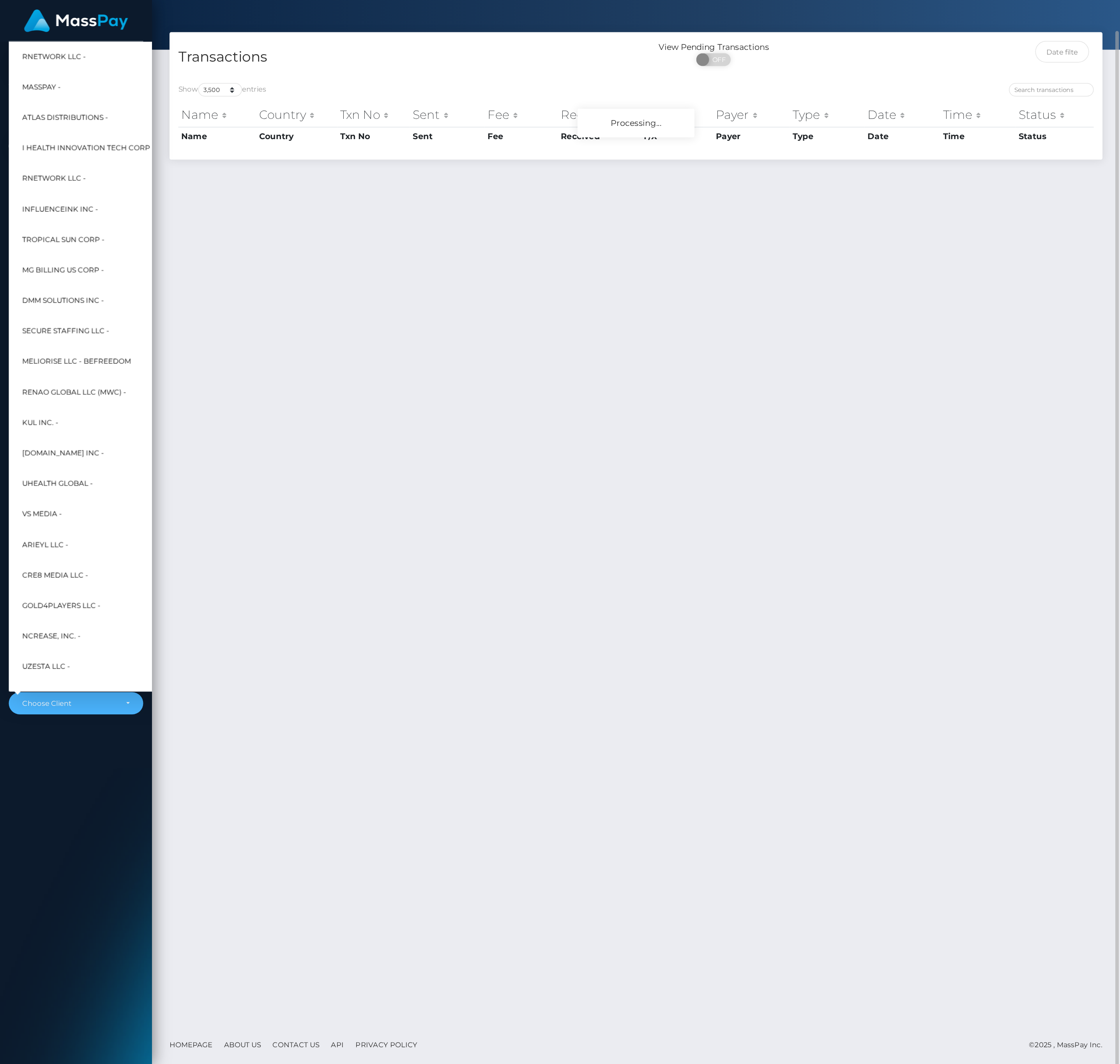
scroll to position [20, 0]
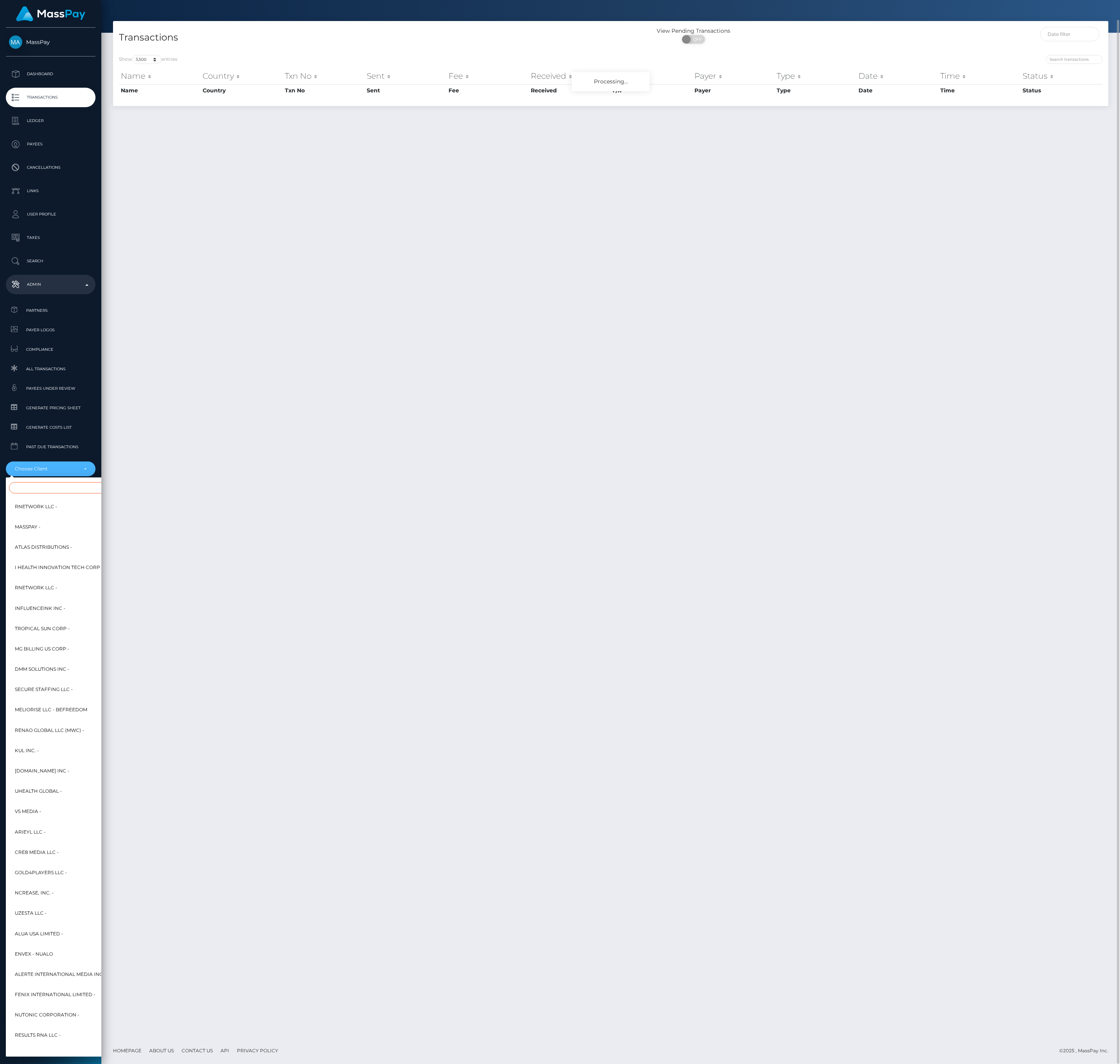
click at [78, 489] on input "Search" at bounding box center [94, 487] width 172 height 11
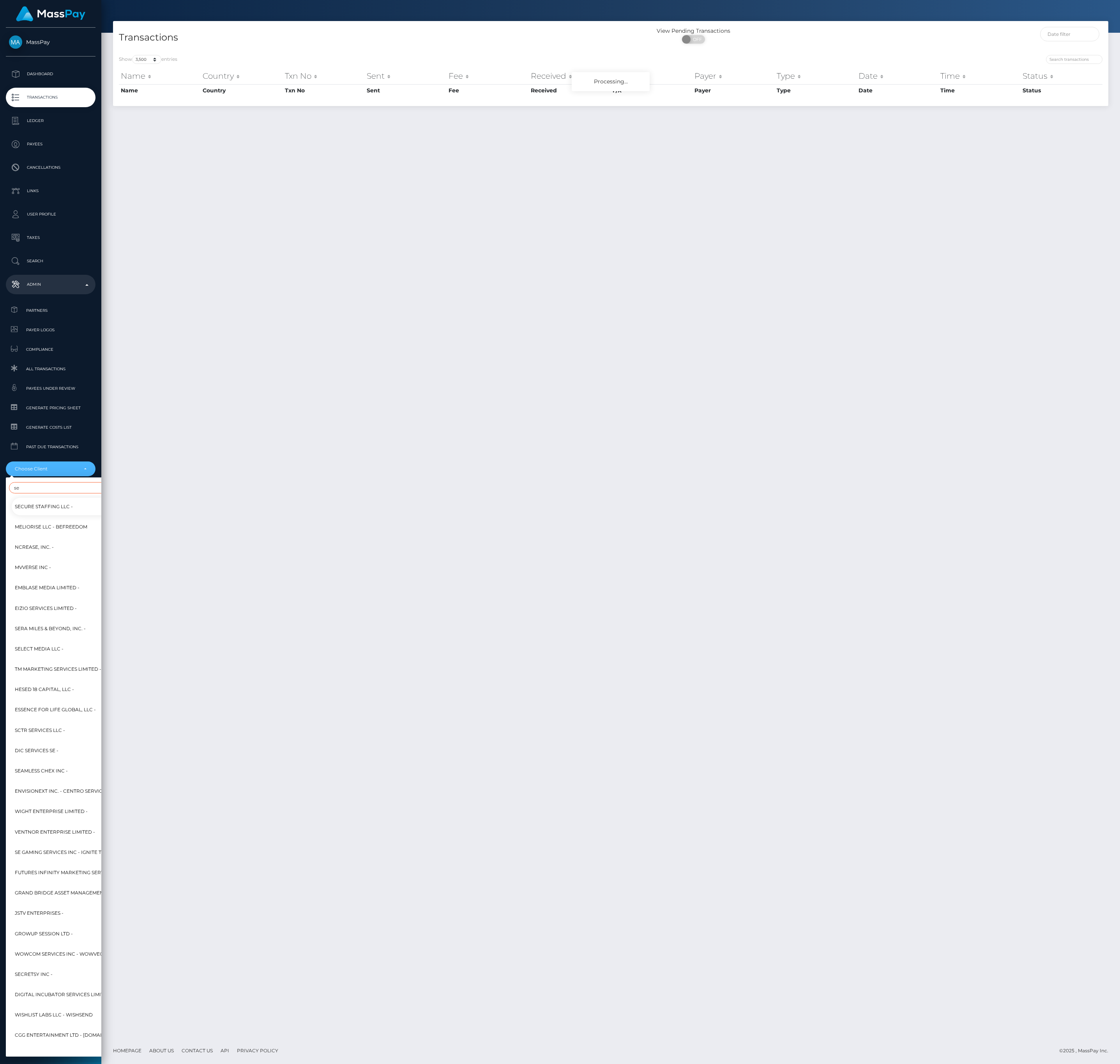
type input "s"
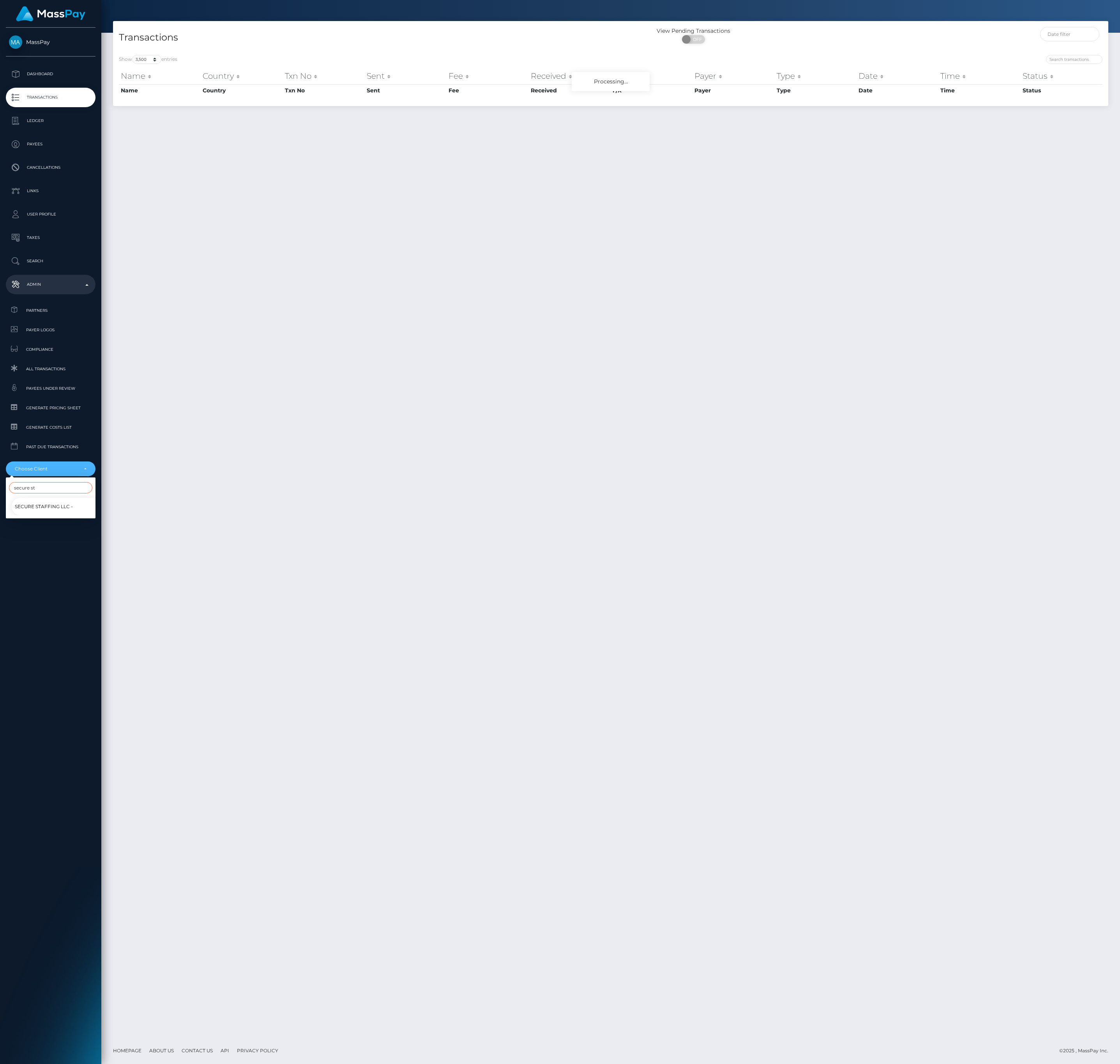
type input "secure st"
click at [28, 504] on span "Secure Staffing LLC -" at bounding box center [44, 507] width 58 height 10
select select "10"
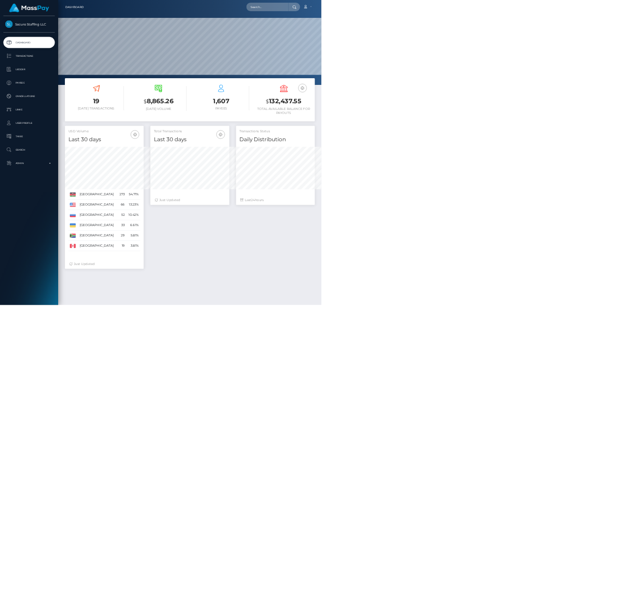
scroll to position [158, 157]
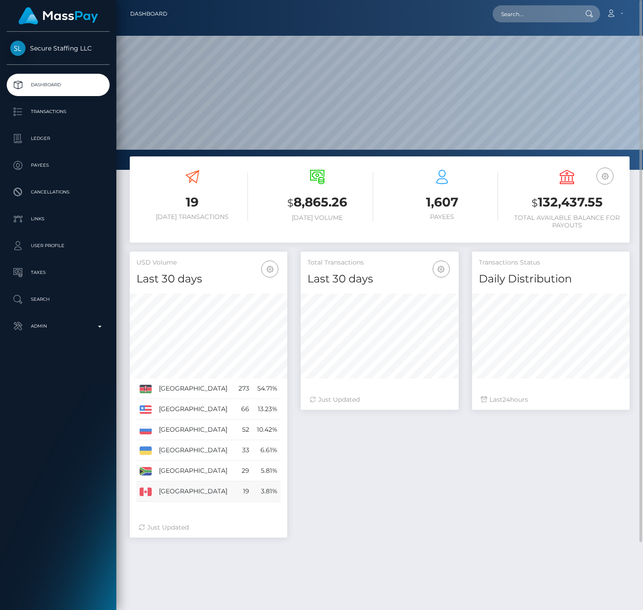
drag, startPoint x: 136, startPoint y: 383, endPoint x: 278, endPoint y: 488, distance: 177.1
click at [278, 488] on tbody "[GEOGRAPHIC_DATA] 273 54.71%" at bounding box center [208, 440] width 144 height 123
copy tbody "Kenya 273 54.71% [GEOGRAPHIC_DATA] 66 13.23% [GEOGRAPHIC_DATA] 52 10.42% [GEOGR…"
